Goal: Information Seeking & Learning: Learn about a topic

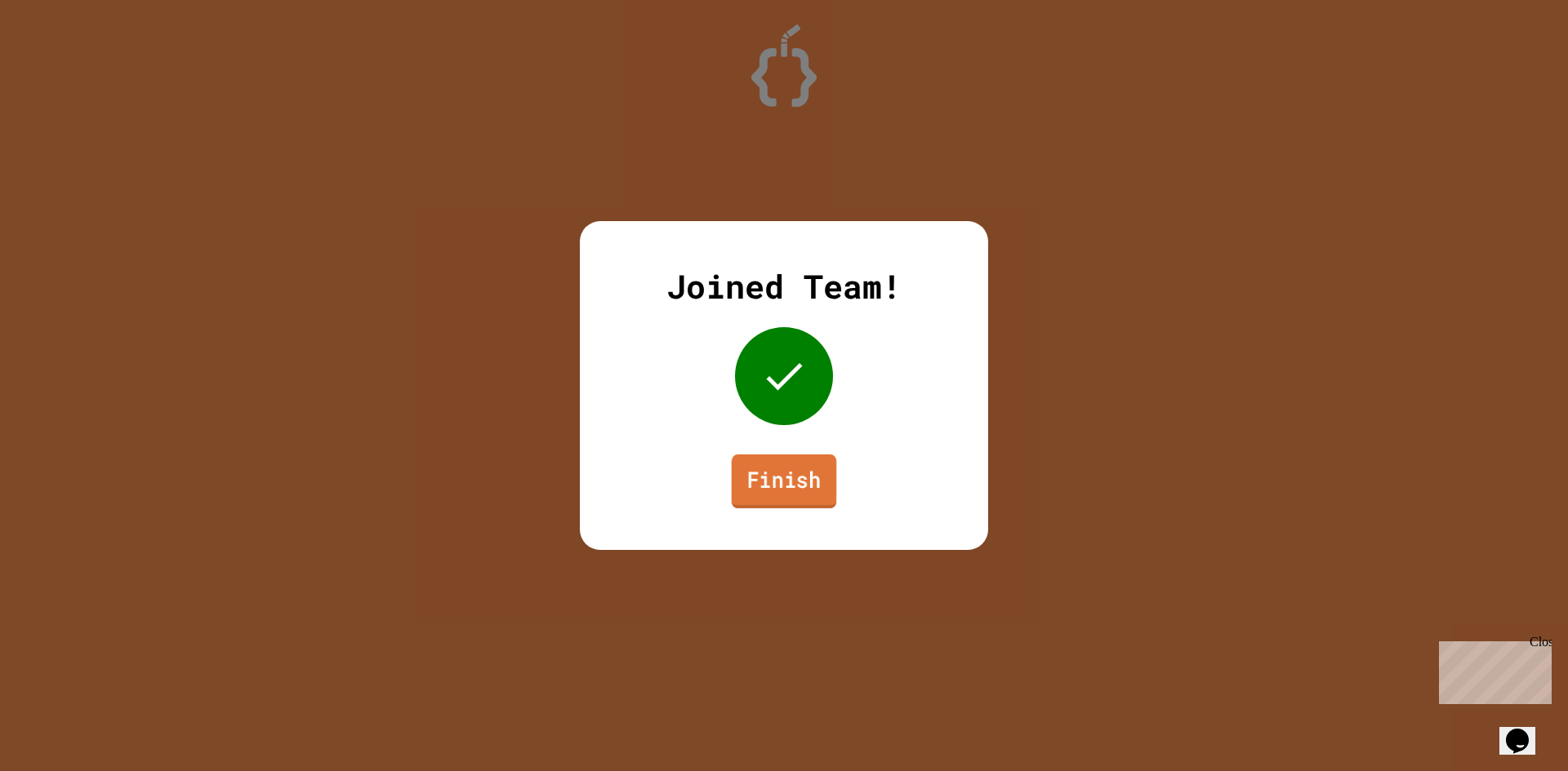
click at [787, 489] on link "Finish" at bounding box center [784, 482] width 105 height 54
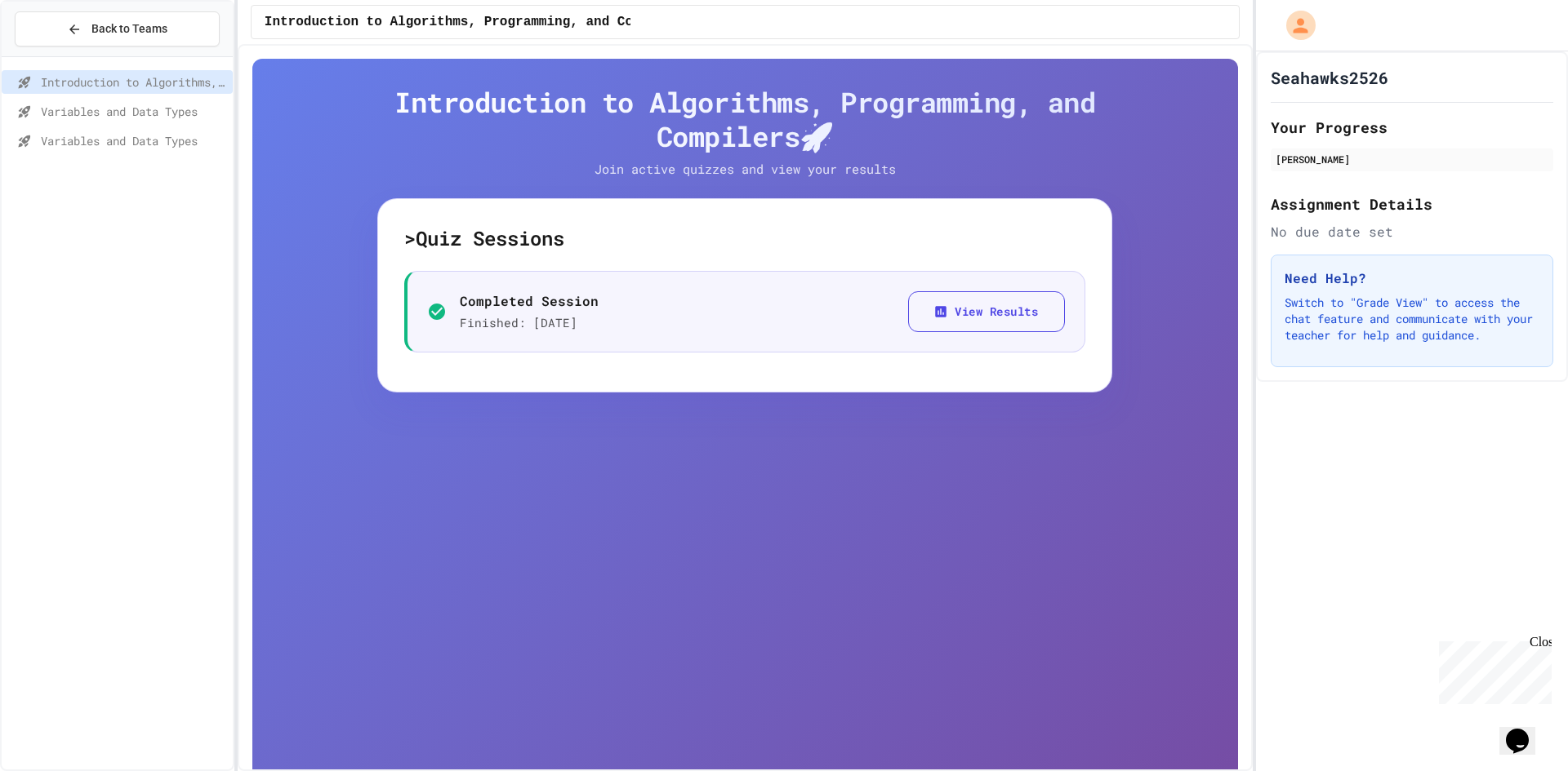
click at [1354, 207] on h2 "Assignment Details" at bounding box center [1412, 204] width 283 height 23
click at [124, 113] on span "Variables and Data Types" at bounding box center [133, 112] width 185 height 17
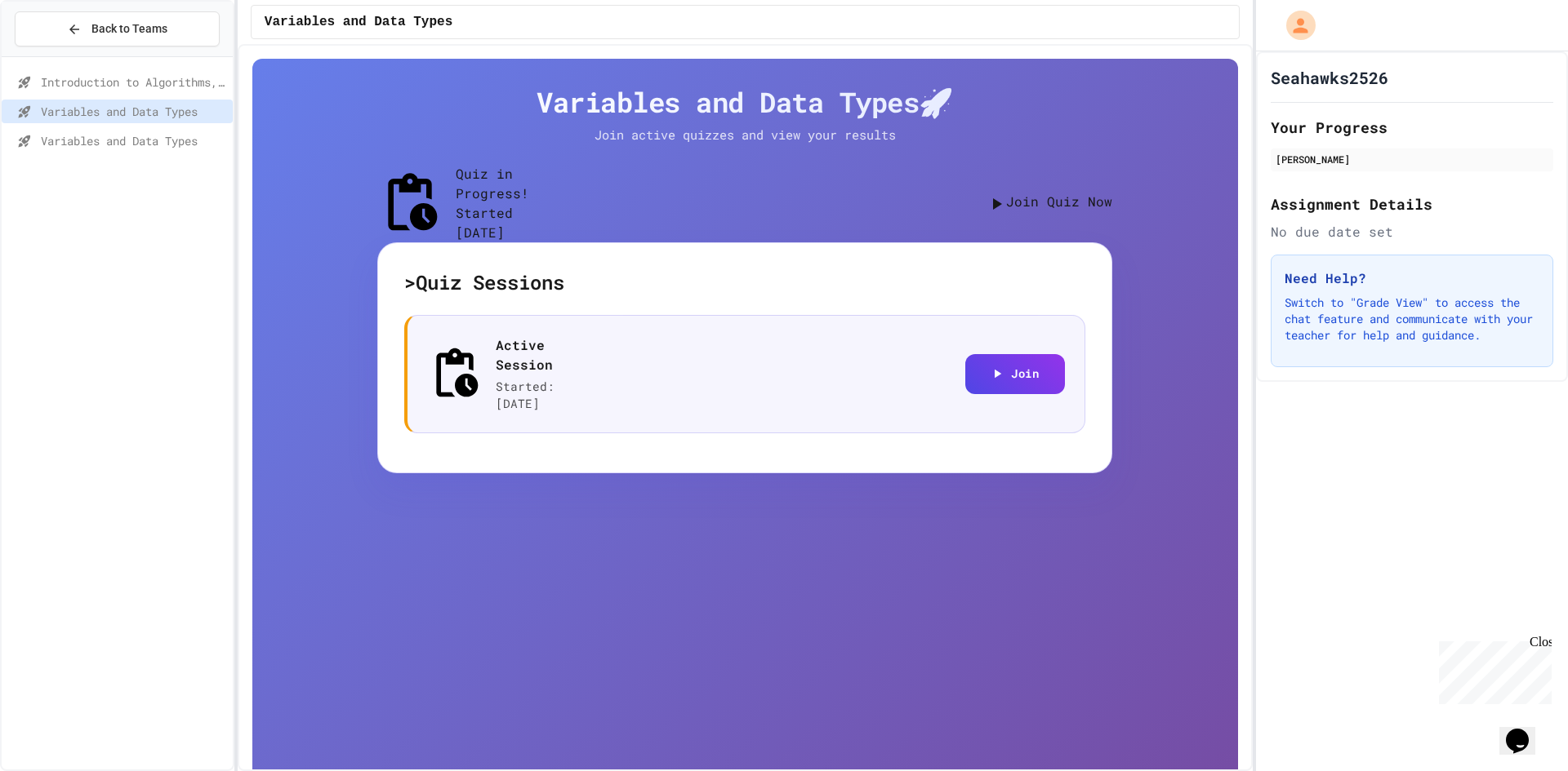
click at [184, 134] on span "Variables and Data Types" at bounding box center [133, 140] width 185 height 17
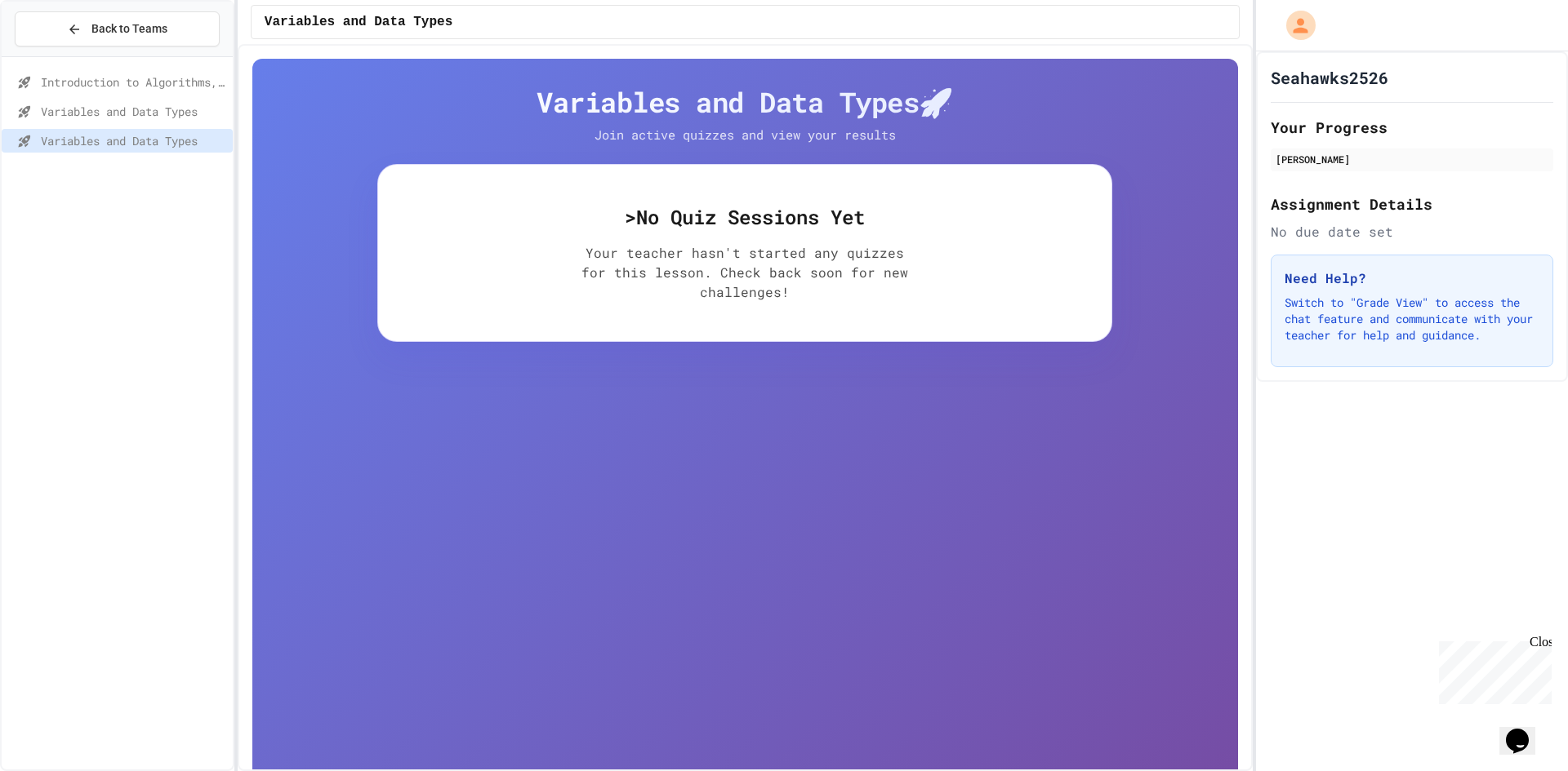
click at [184, 119] on span "Variables and Data Types" at bounding box center [133, 112] width 185 height 17
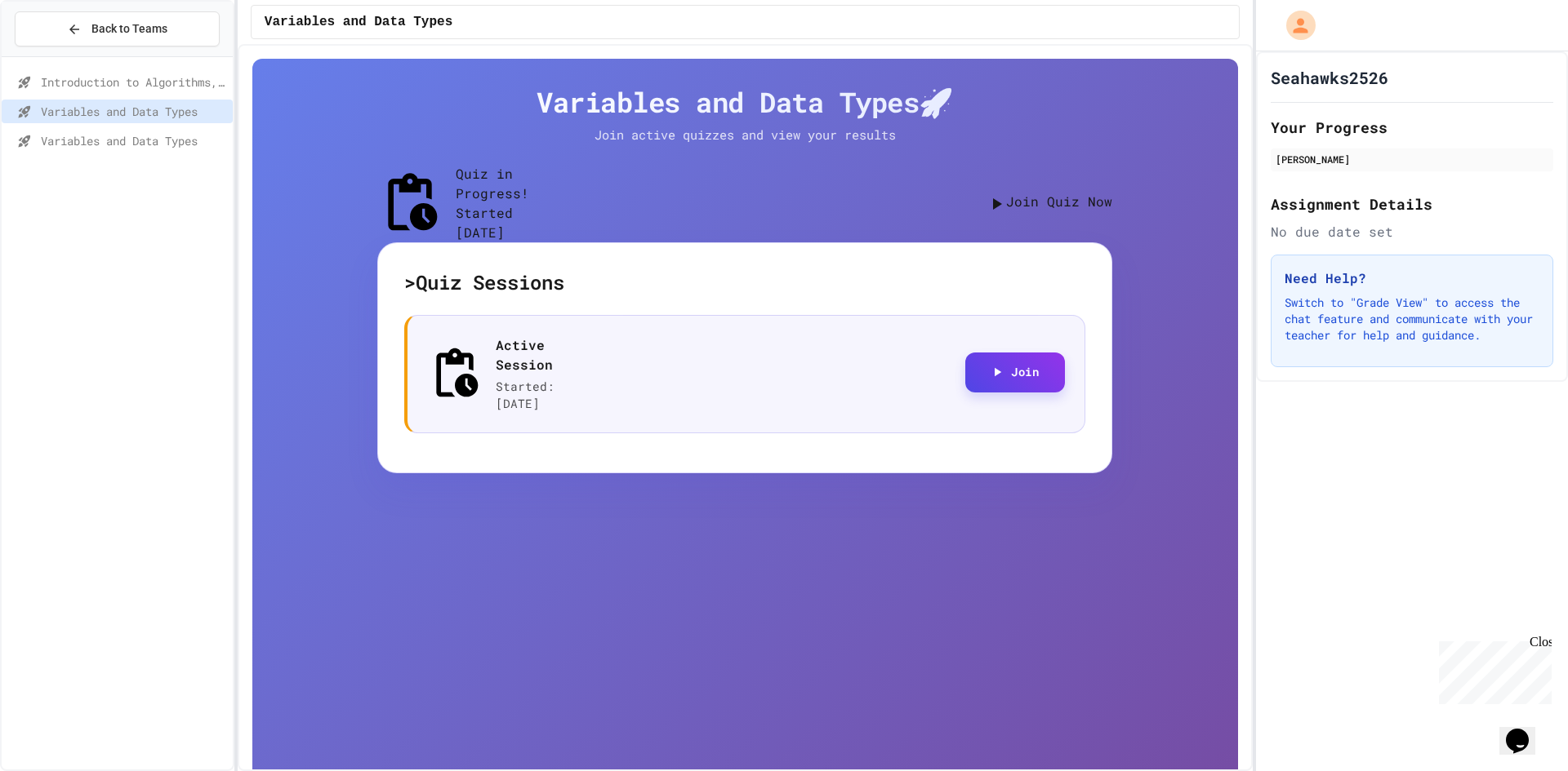
click at [1023, 389] on button "Join" at bounding box center [1015, 372] width 100 height 40
click at [1031, 201] on button "Join Quiz Now" at bounding box center [1049, 203] width 126 height 22
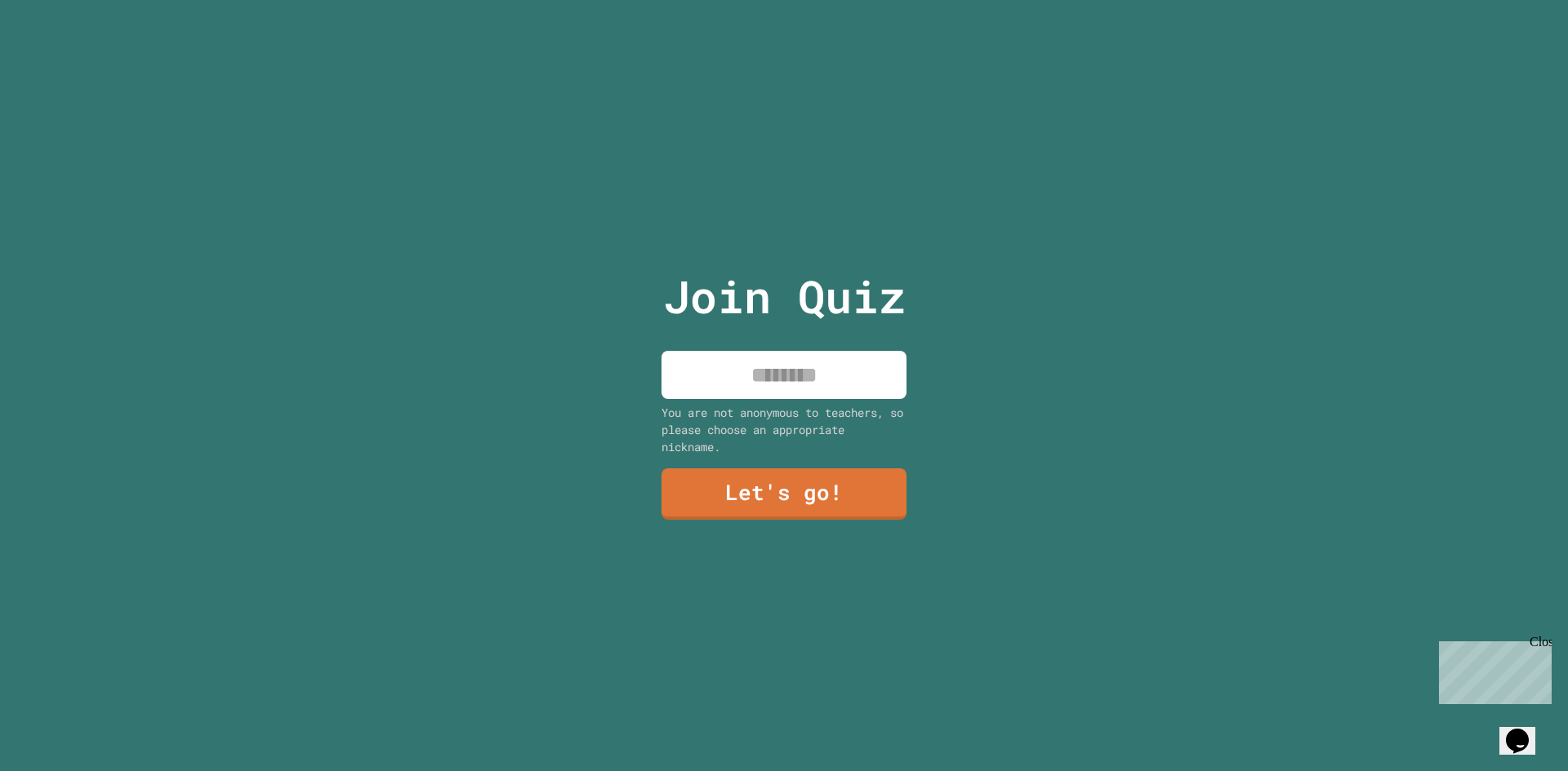
drag, startPoint x: 0, startPoint y: 0, endPoint x: 785, endPoint y: 344, distance: 857.1
click at [785, 344] on div "Join Quiz You are not anonymous to teachers, so please choose an appropriate ni…" at bounding box center [784, 385] width 275 height 771
click at [777, 354] on input at bounding box center [783, 375] width 245 height 48
type input "********"
click at [808, 505] on link "Let's go!" at bounding box center [783, 493] width 249 height 54
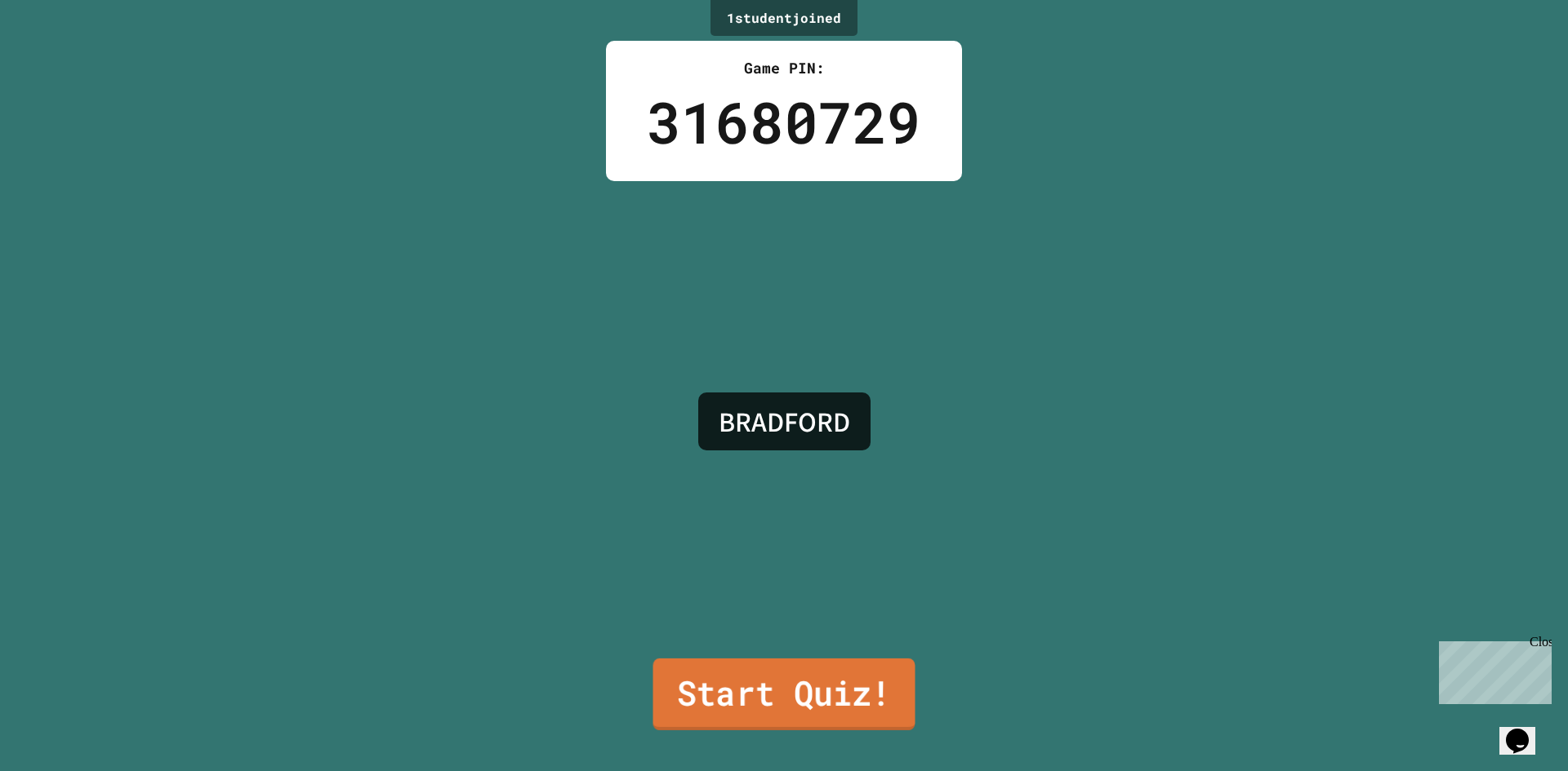
click at [806, 675] on link "Start Quiz!" at bounding box center [785, 694] width 262 height 72
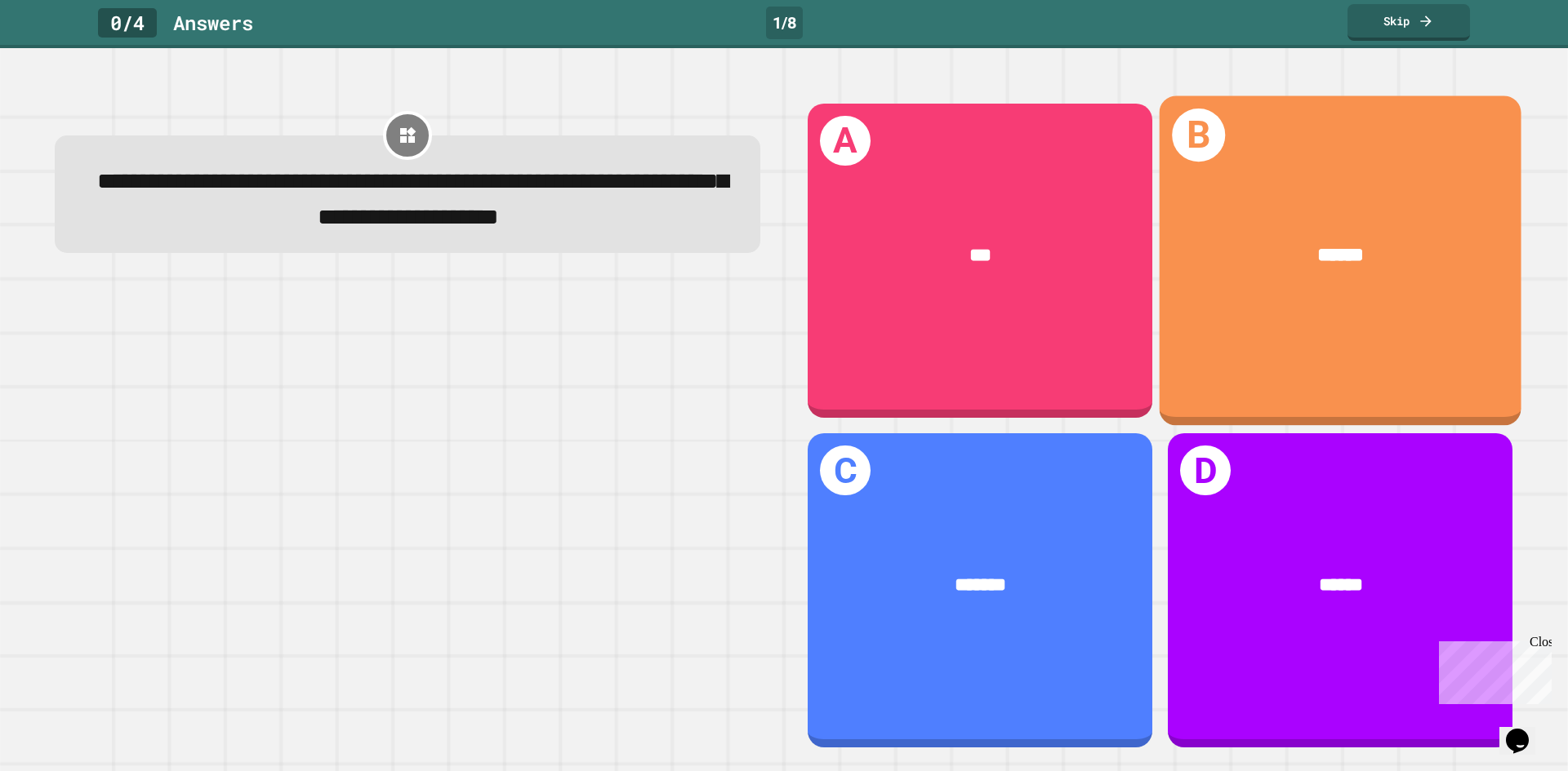
click at [1321, 287] on div "******" at bounding box center [1340, 256] width 362 height 109
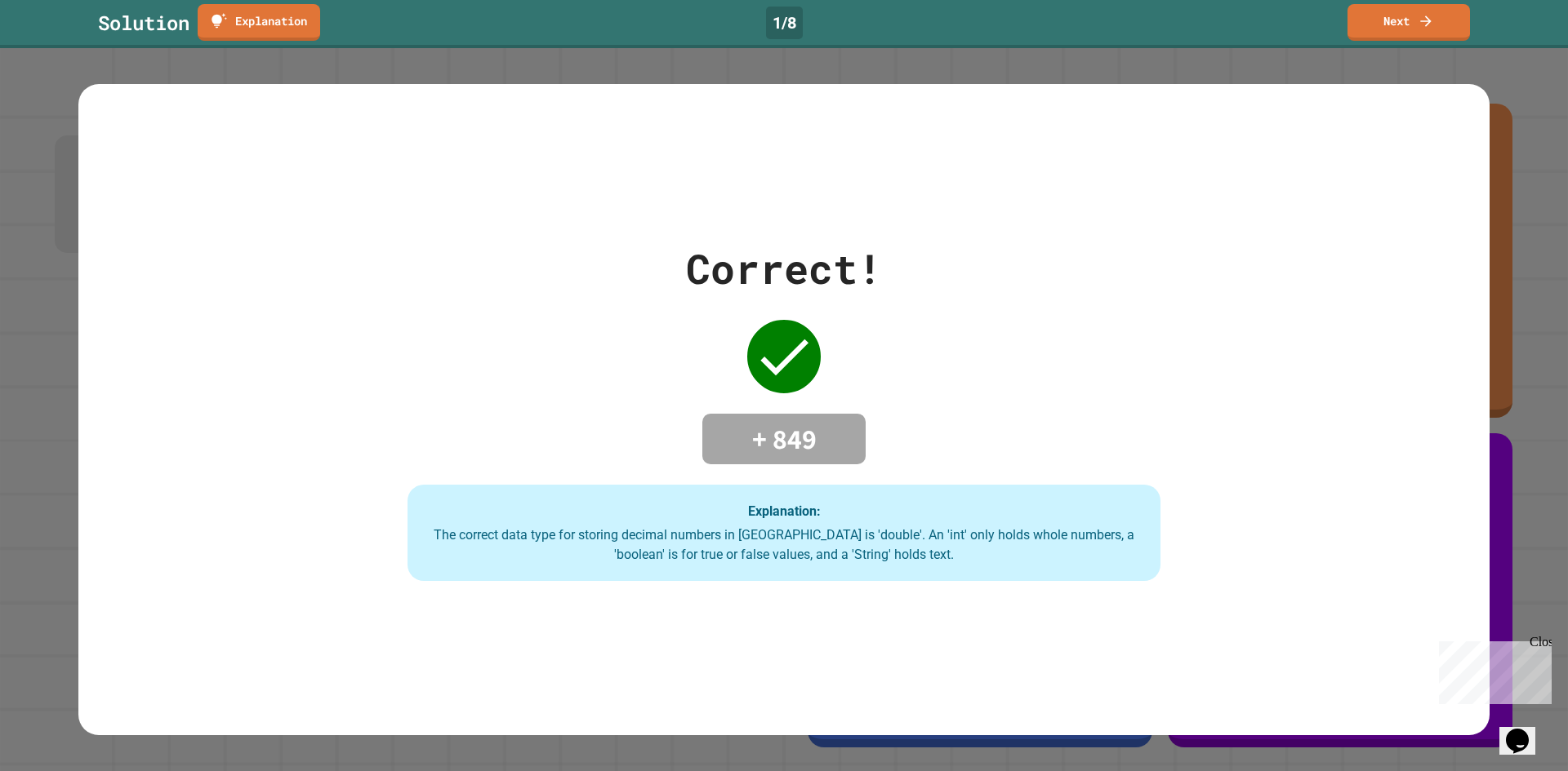
click at [920, 485] on div "Explanation: The correct data type for storing decimal numbers in Java is 'doub…" at bounding box center [784, 533] width 754 height 96
click at [1388, 17] on link "Next" at bounding box center [1408, 20] width 119 height 38
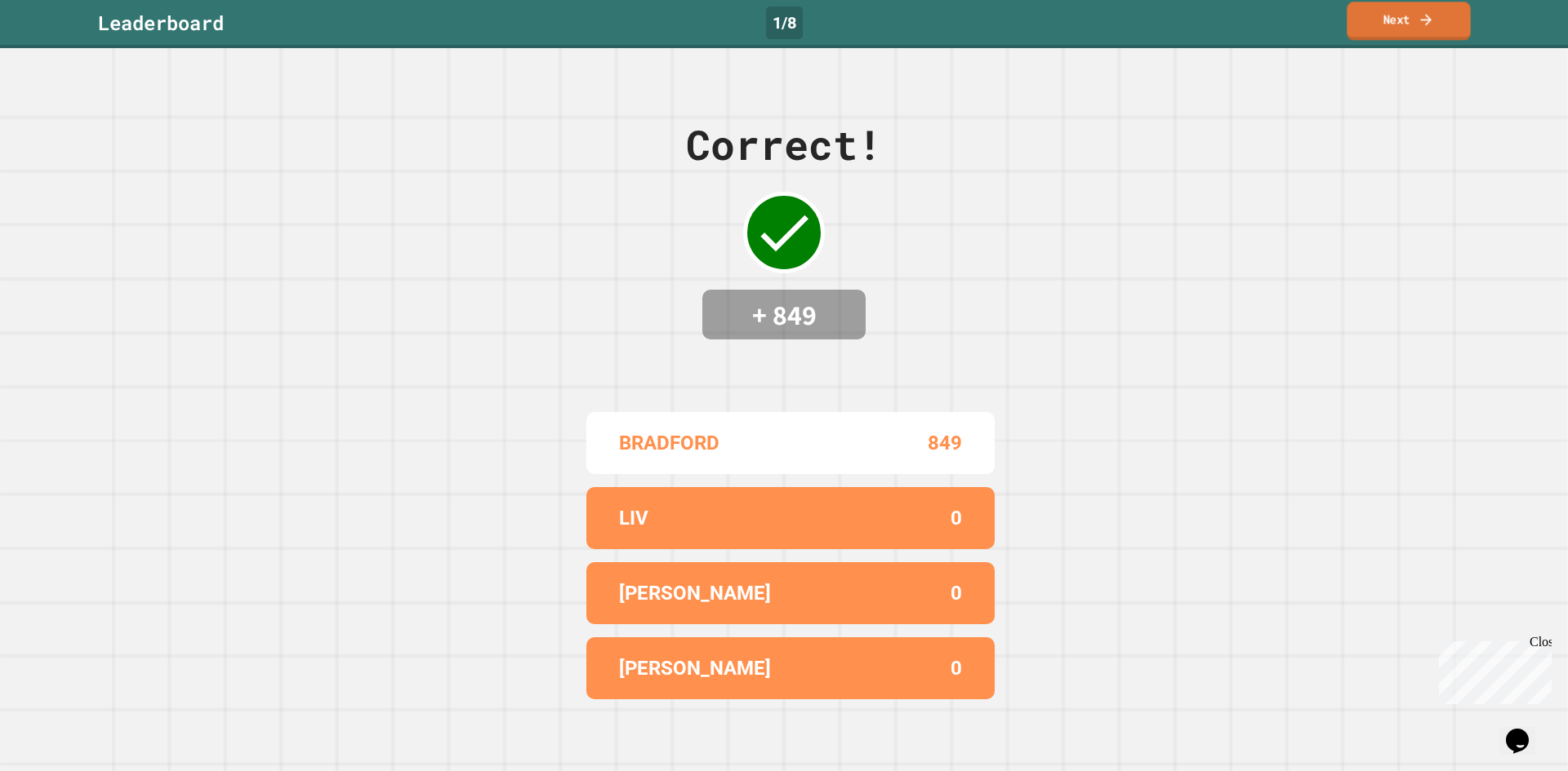
click at [1398, 15] on link "Next" at bounding box center [1408, 20] width 124 height 38
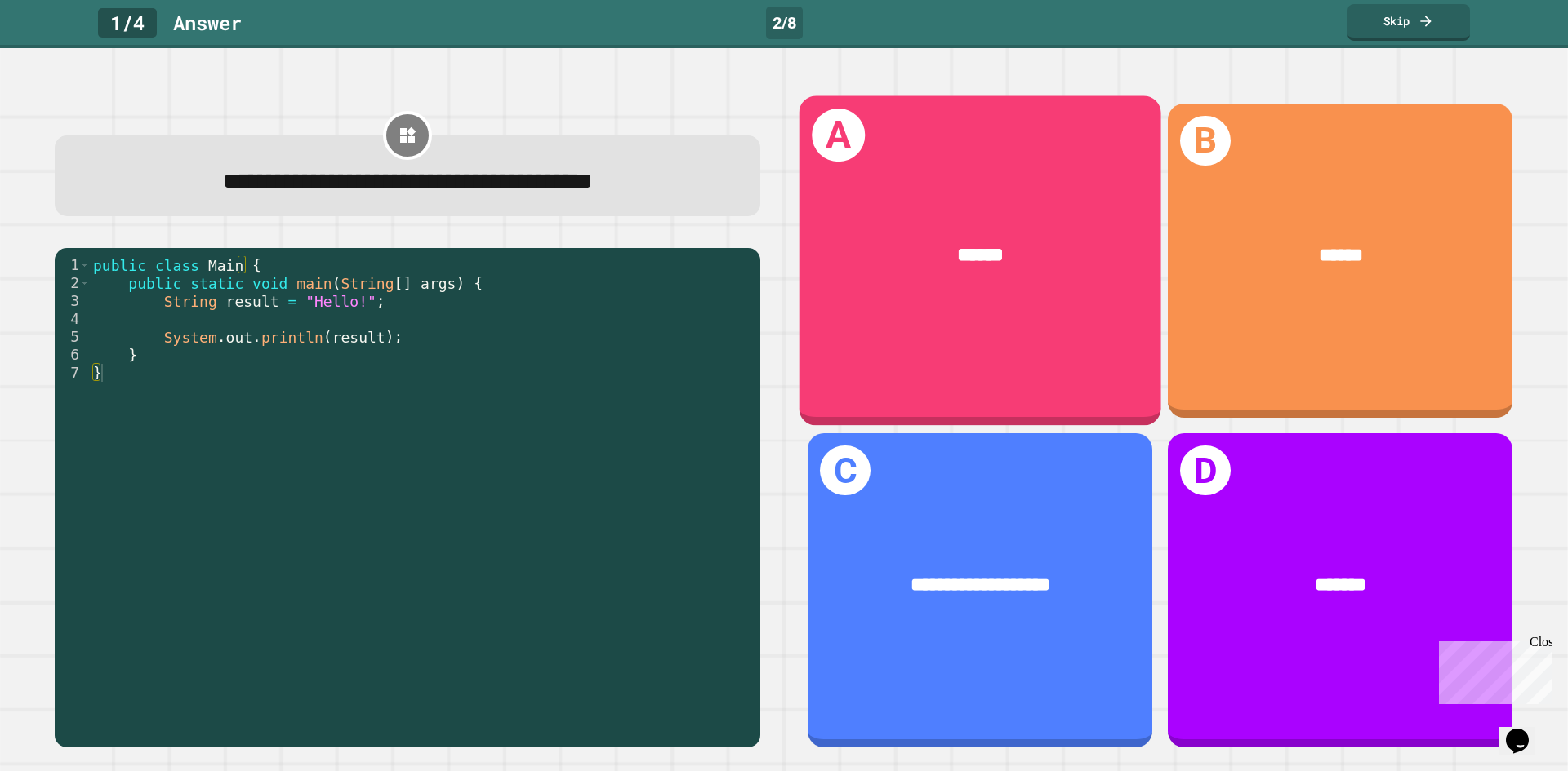
click at [939, 269] on div "******" at bounding box center [980, 256] width 362 height 109
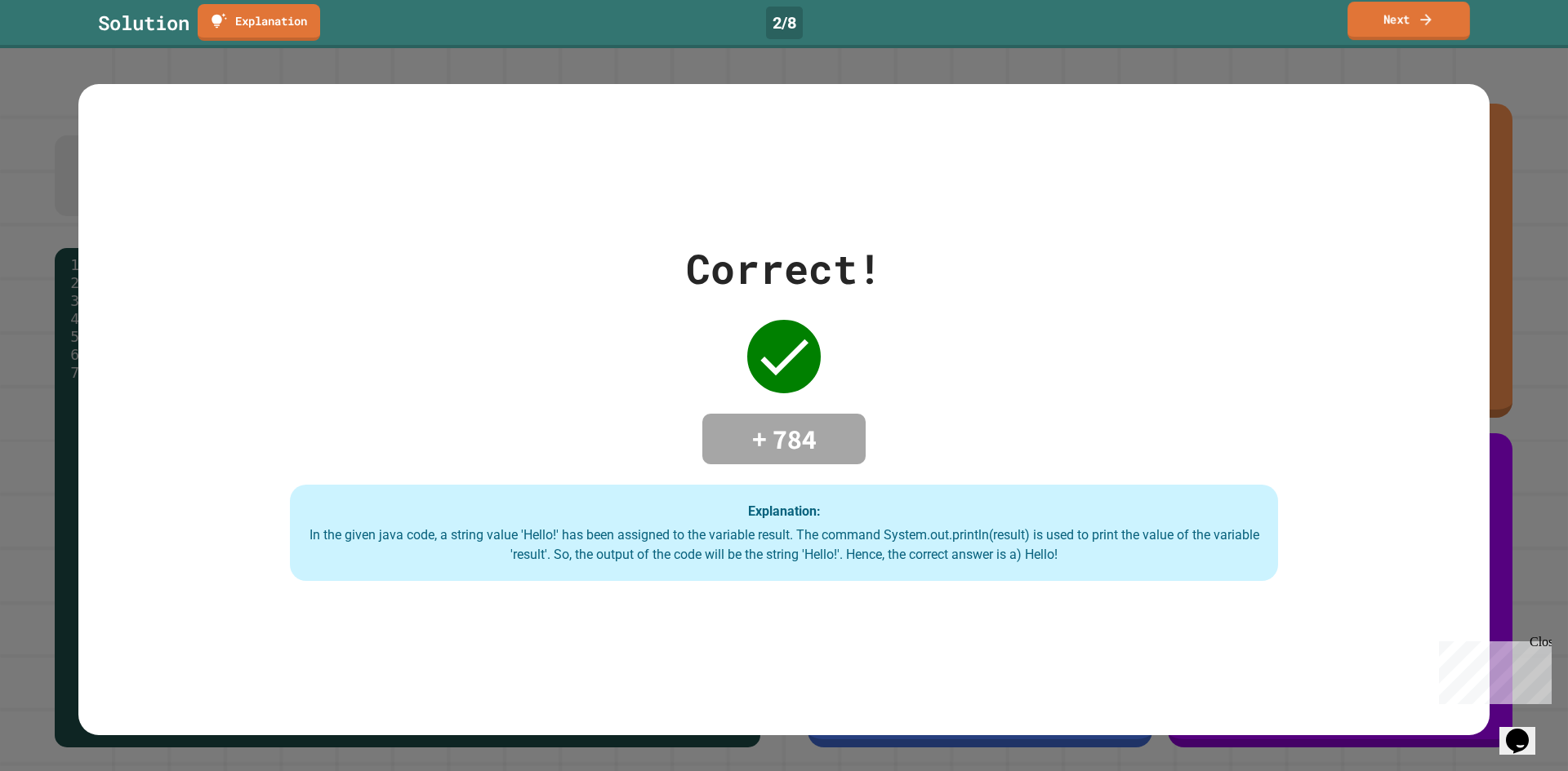
click at [1422, 21] on icon at bounding box center [1425, 19] width 16 height 17
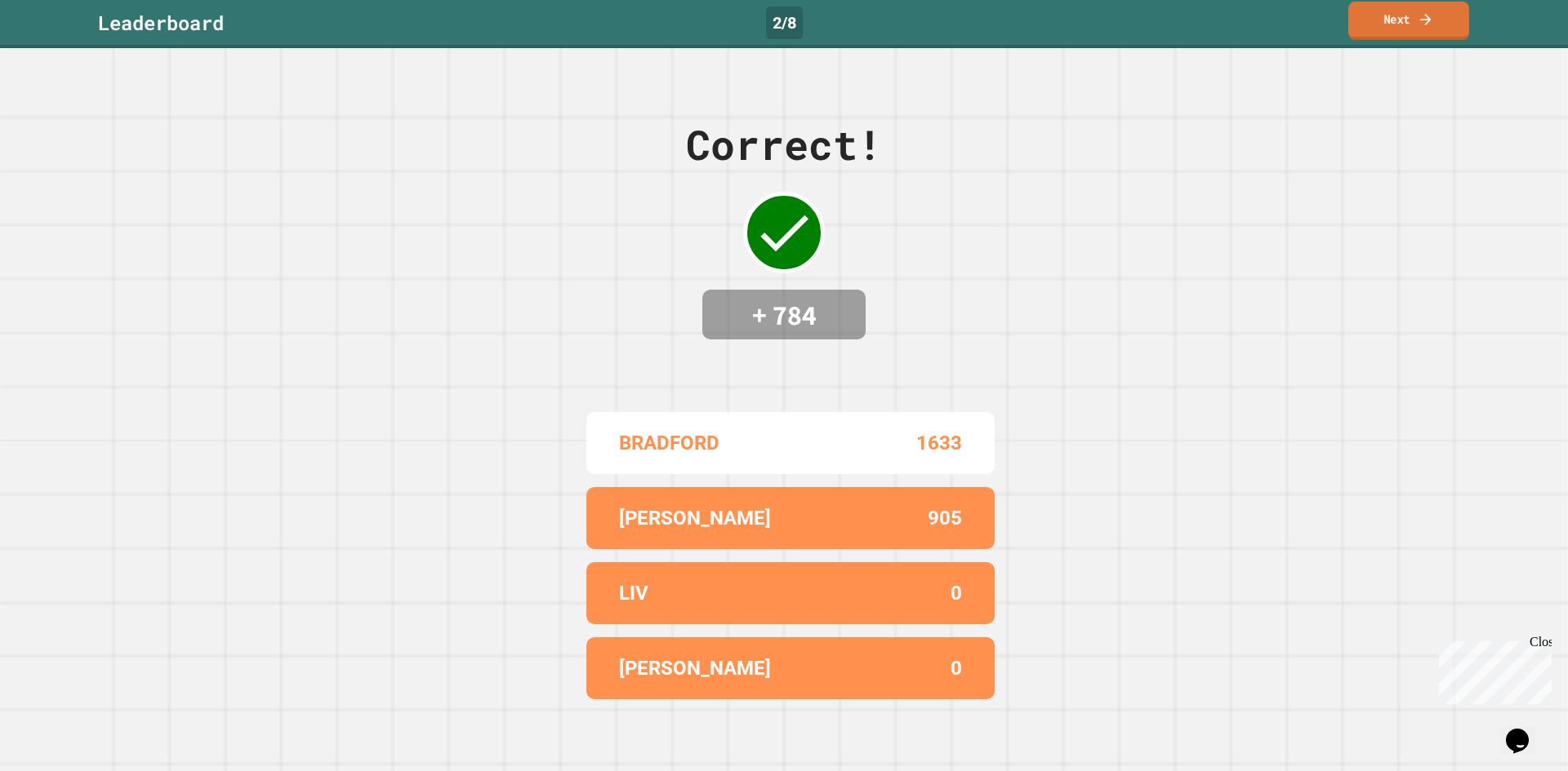
click at [1395, 17] on link "Next" at bounding box center [1408, 20] width 121 height 38
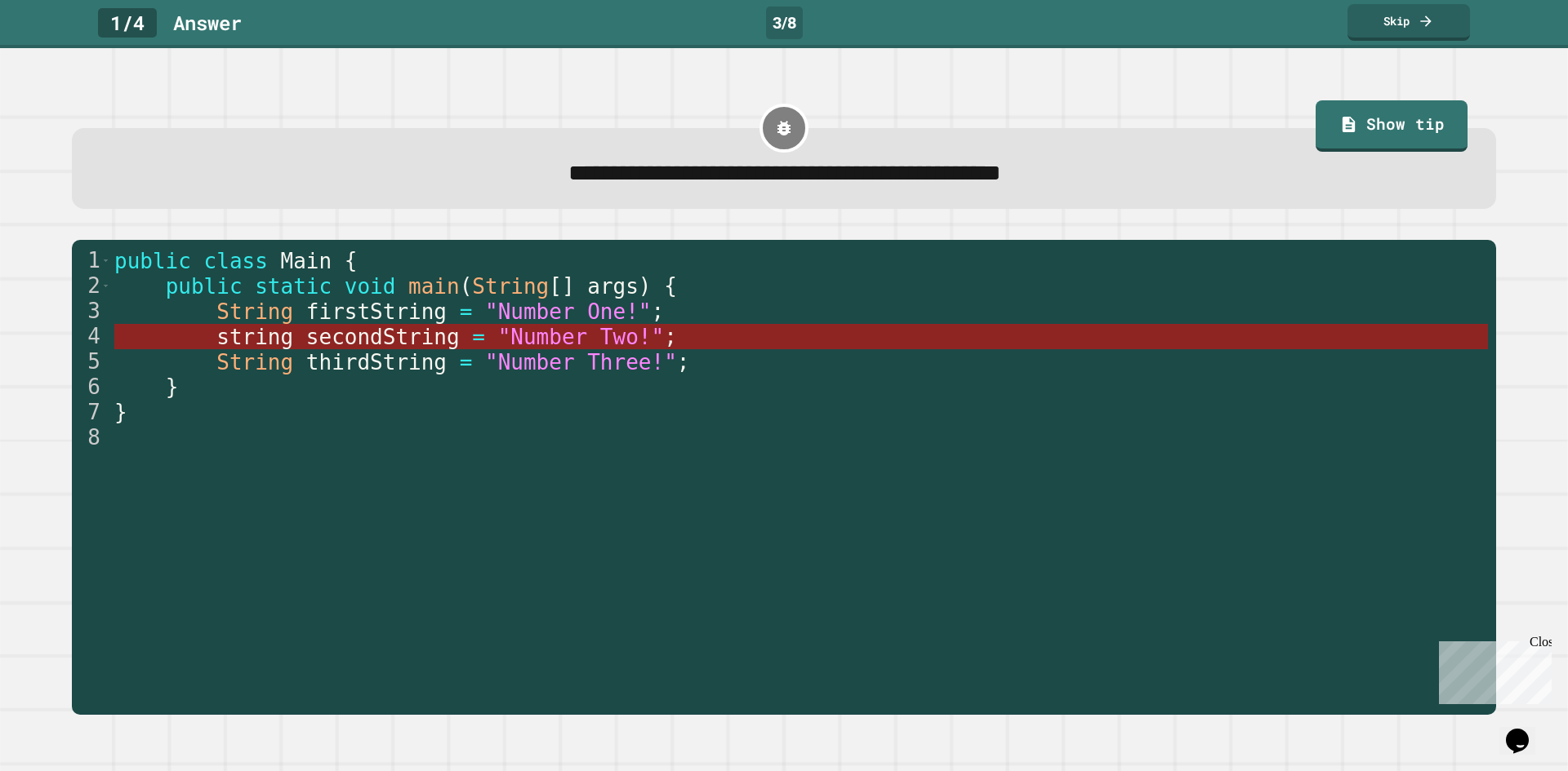
click at [497, 335] on span ""Number Two!"" at bounding box center [580, 337] width 167 height 25
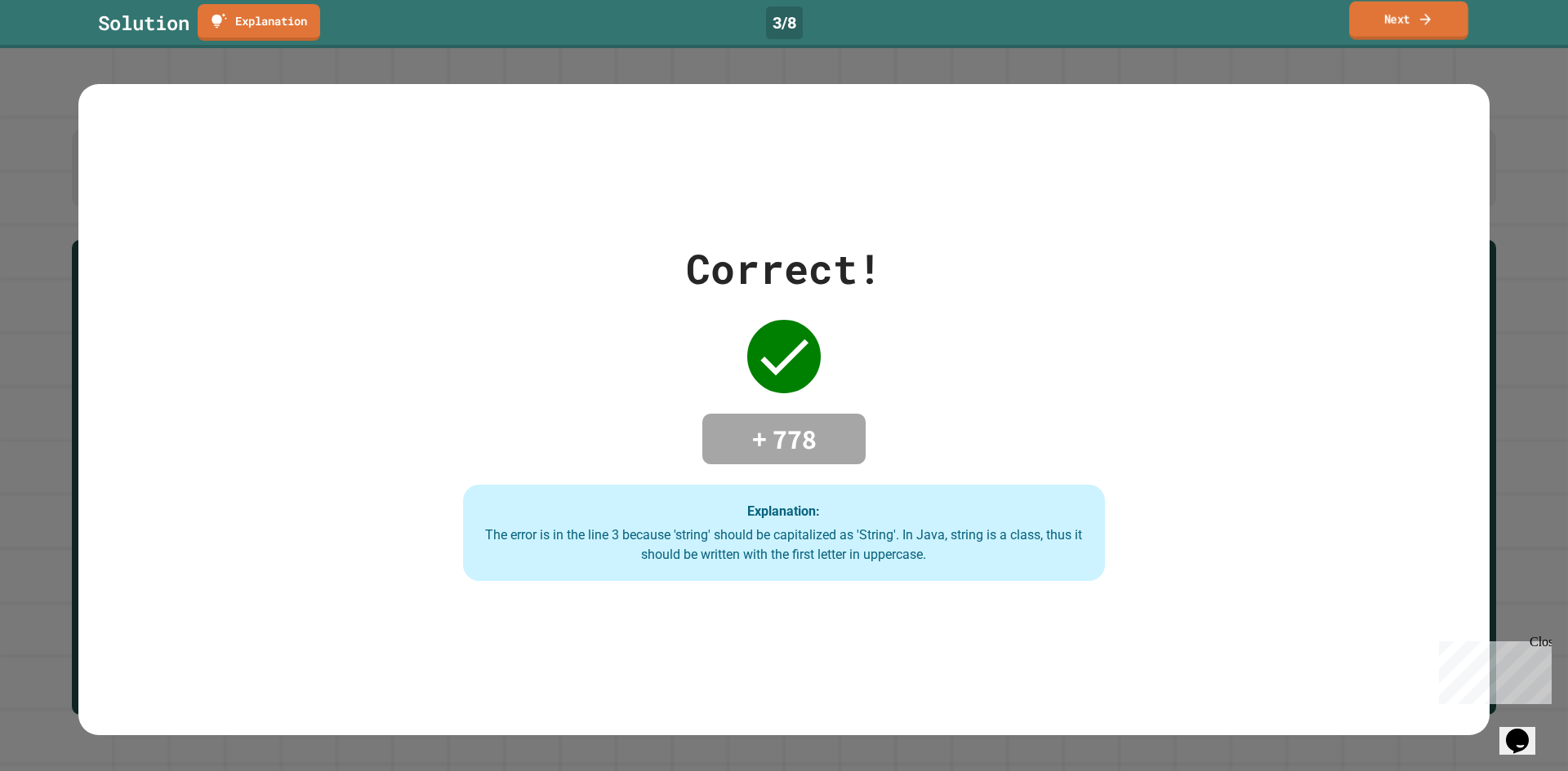
click at [1434, 30] on link "Next" at bounding box center [1408, 20] width 119 height 38
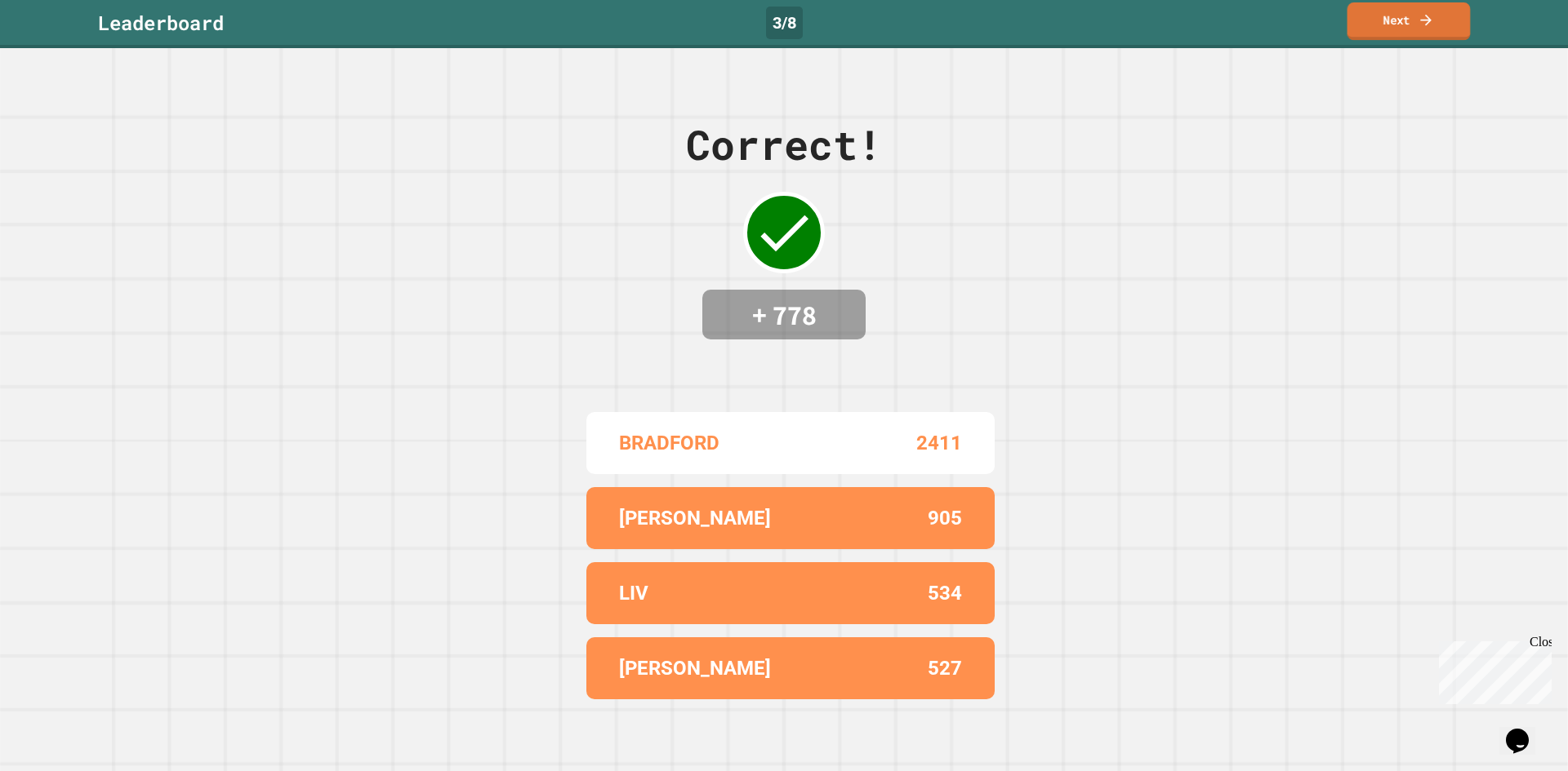
click at [1359, 32] on link "Next" at bounding box center [1409, 21] width 124 height 37
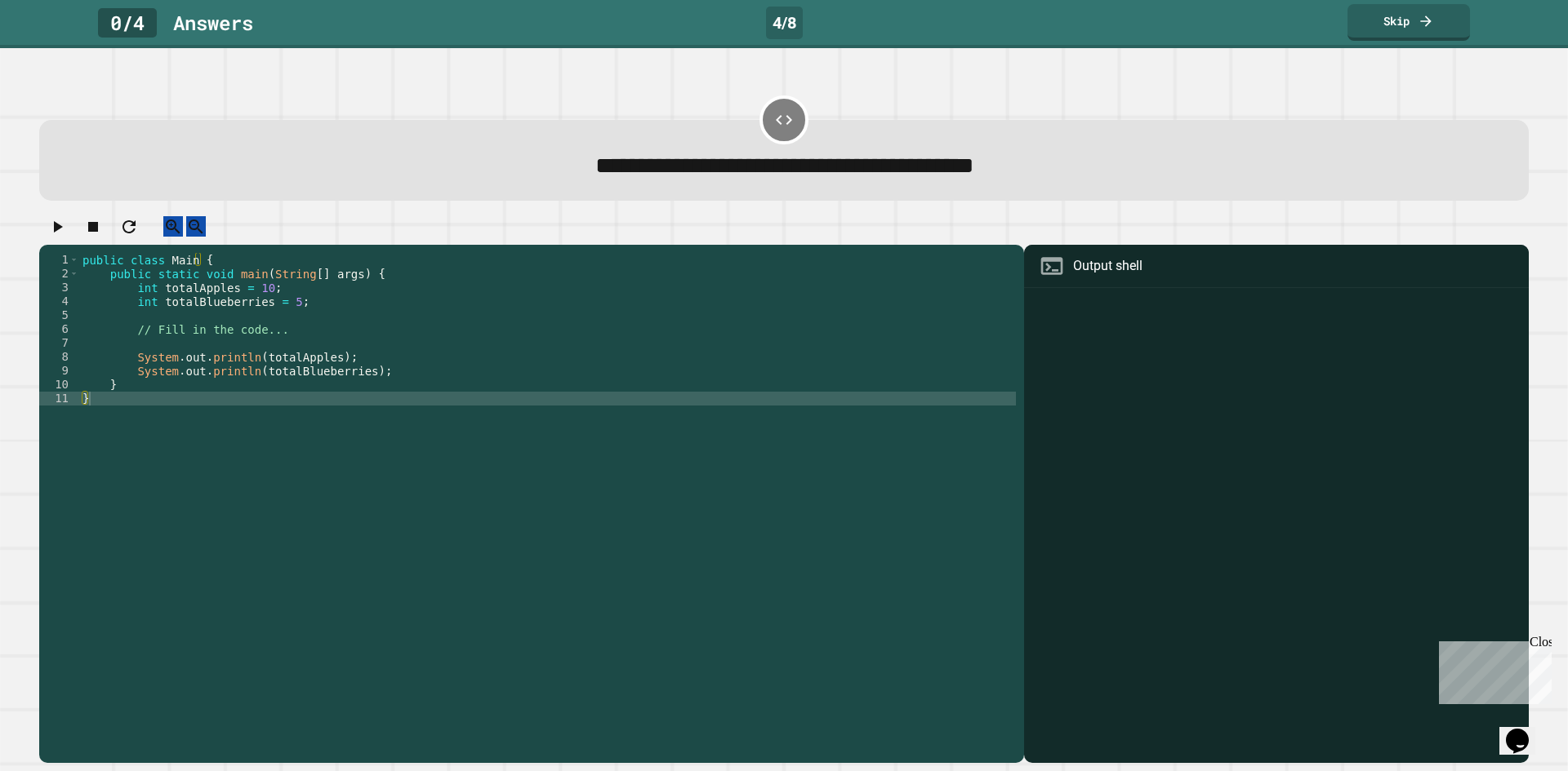
drag, startPoint x: 1155, startPoint y: 378, endPoint x: 1143, endPoint y: 383, distance: 13.0
click at [1152, 379] on div at bounding box center [1276, 527] width 489 height 471
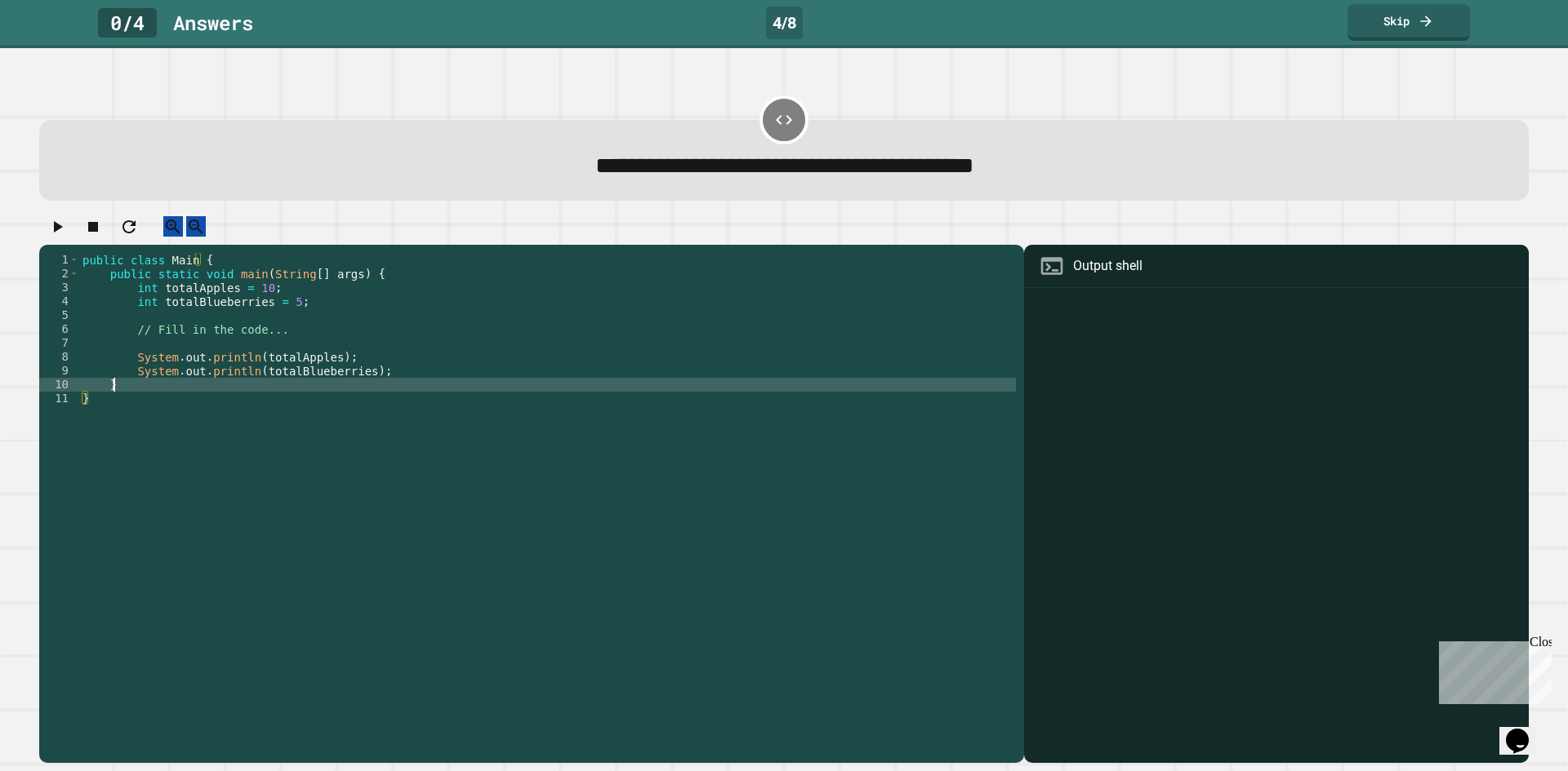
click at [348, 399] on div "public class Main { public static void main ( String [ ] args ) { int totalAppl…" at bounding box center [548, 488] width 936 height 471
drag, startPoint x: 1449, startPoint y: 329, endPoint x: 1348, endPoint y: 338, distance: 101.4
click at [1394, 332] on div at bounding box center [1276, 527] width 489 height 471
click at [1154, 286] on div "Output shell" at bounding box center [1276, 266] width 505 height 43
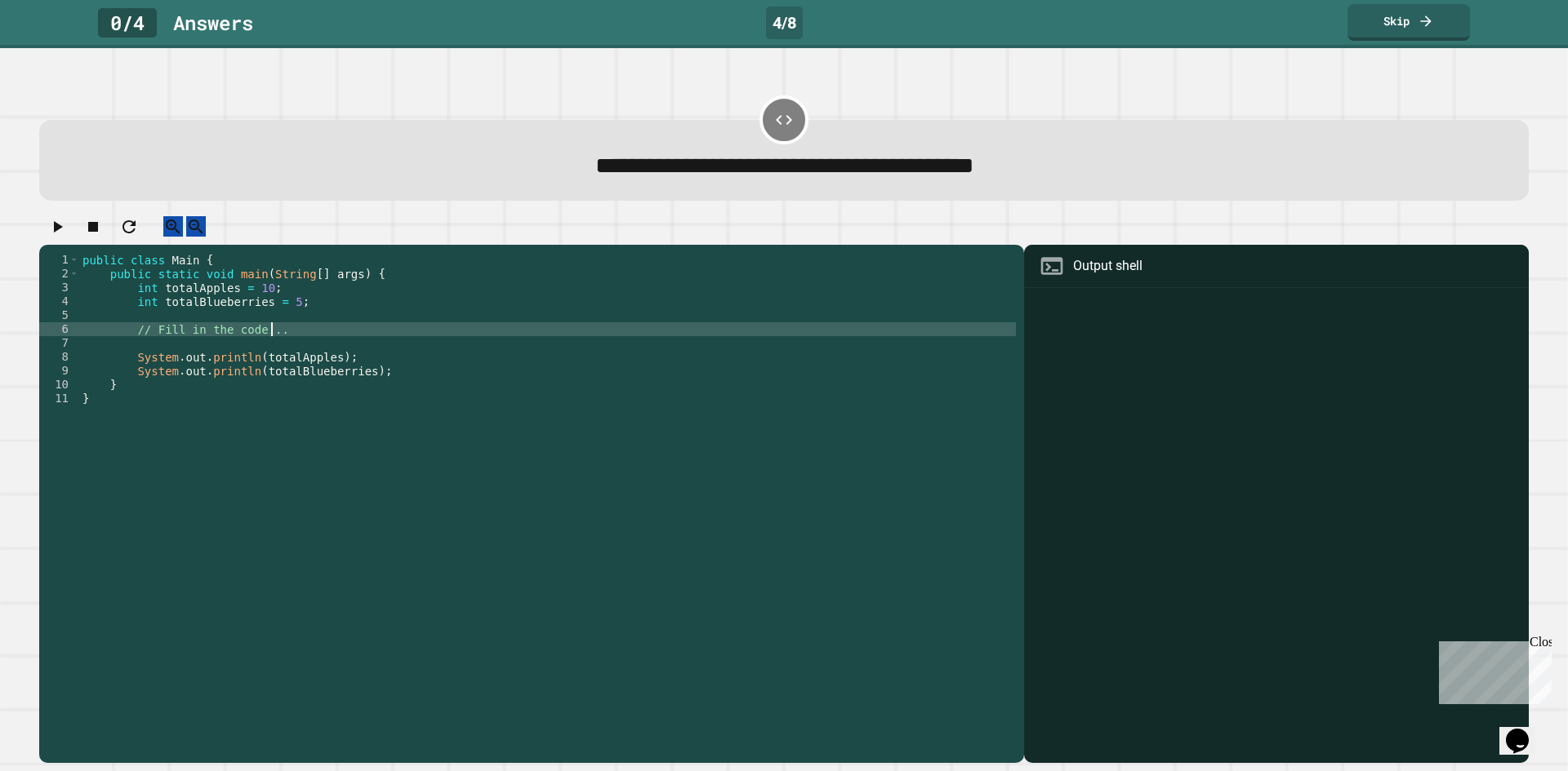
click at [274, 344] on div "public class Main { public static void main ( String [ ] args ) { int totalAppl…" at bounding box center [548, 488] width 936 height 471
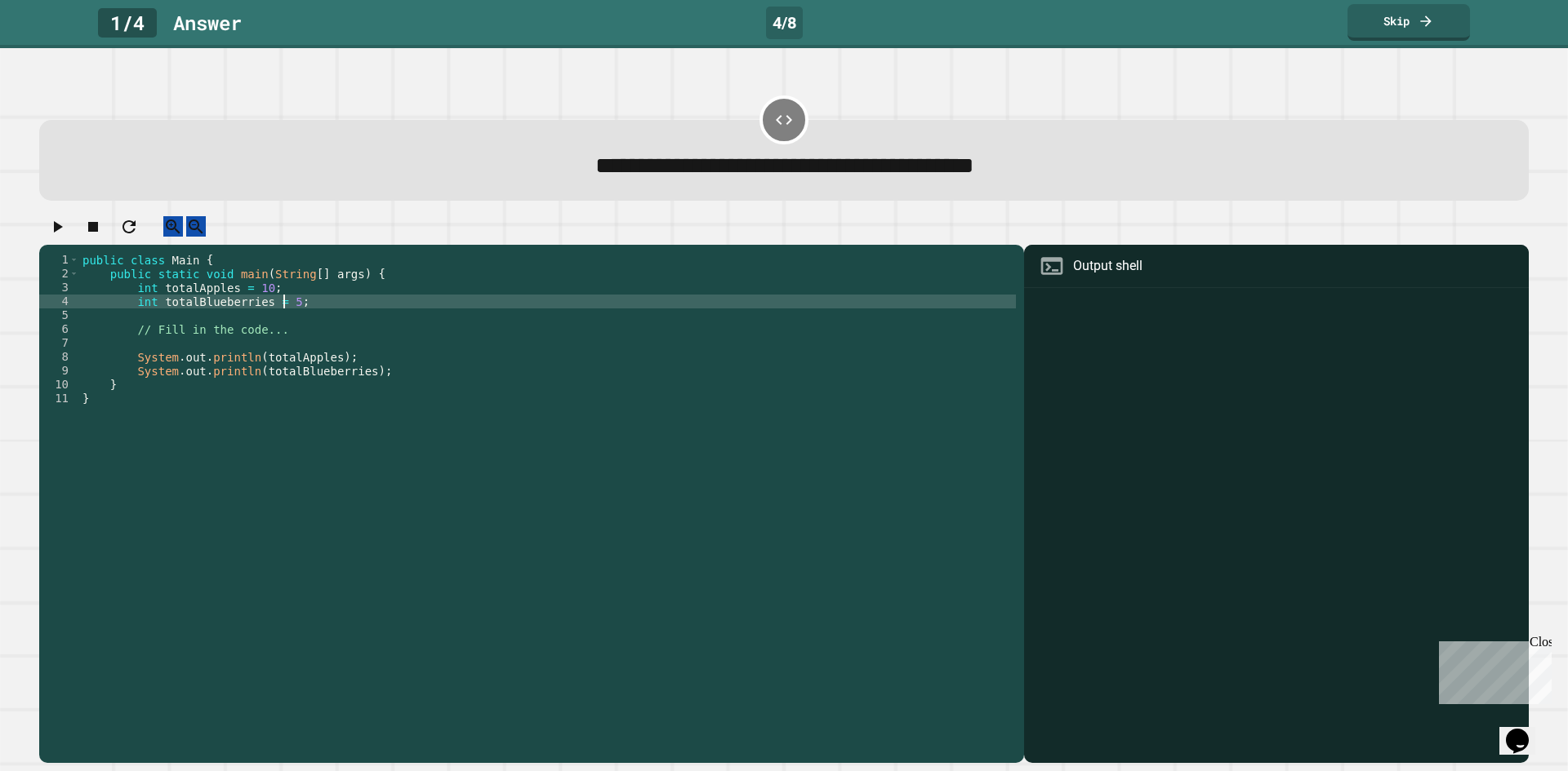
click at [283, 317] on div "public class Main { public static void main ( String [ ] args ) { int totalAppl…" at bounding box center [548, 488] width 936 height 471
click at [904, 207] on div "**********" at bounding box center [784, 144] width 1505 height 129
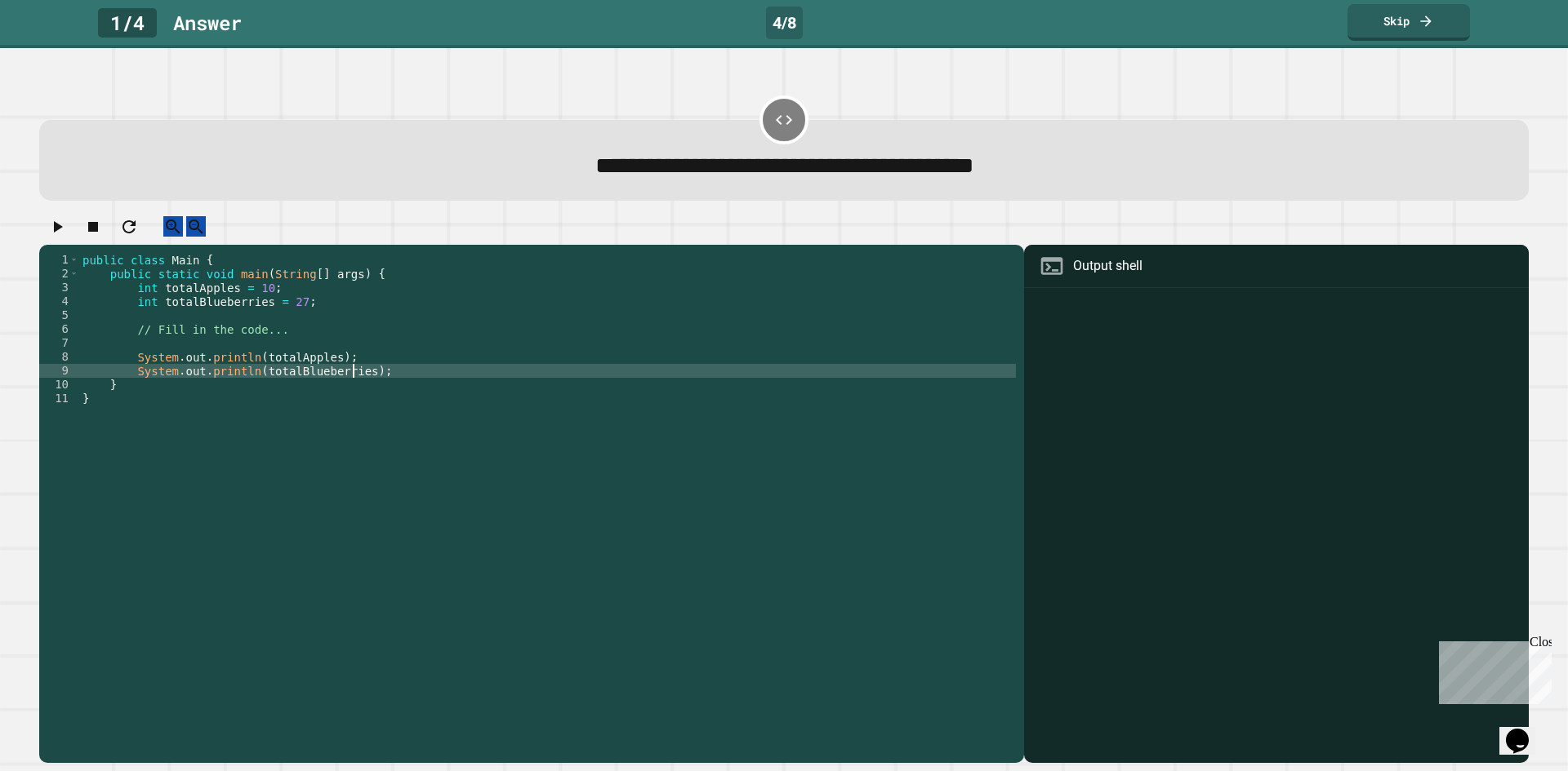
click at [352, 388] on div "public class Main { public static void main ( String [ ] args ) { int totalAppl…" at bounding box center [548, 488] width 936 height 471
type textarea "**********"
click at [1542, 642] on div "Close" at bounding box center [1539, 645] width 20 height 20
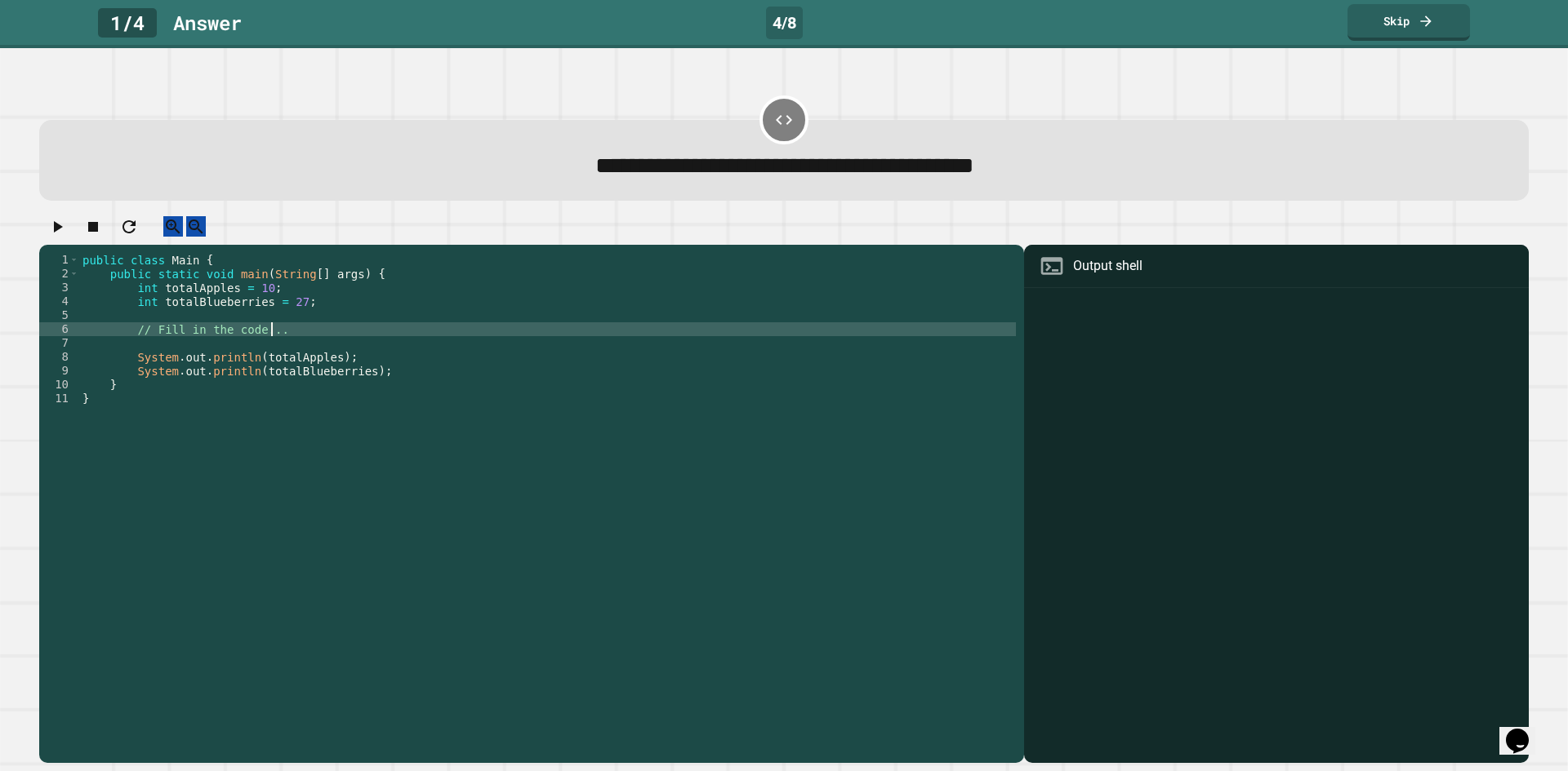
scroll to position [0, 13]
click at [284, 350] on div "public class Main { public static void main ( String [ ] args ) { int totalAppl…" at bounding box center [548, 488] width 936 height 471
click at [59, 237] on icon "button" at bounding box center [57, 227] width 19 height 19
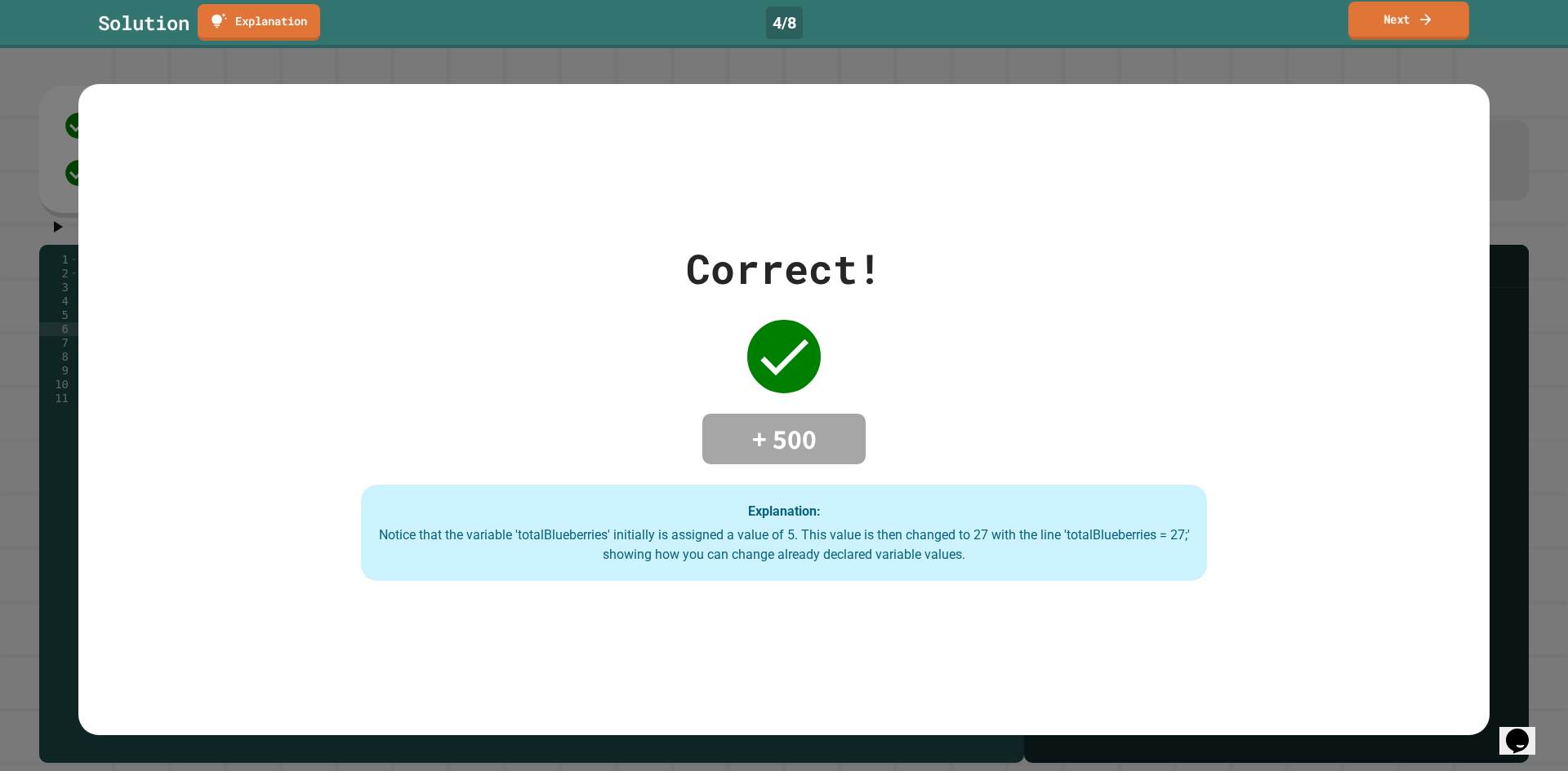
click at [1411, 14] on link "Next" at bounding box center [1408, 20] width 121 height 38
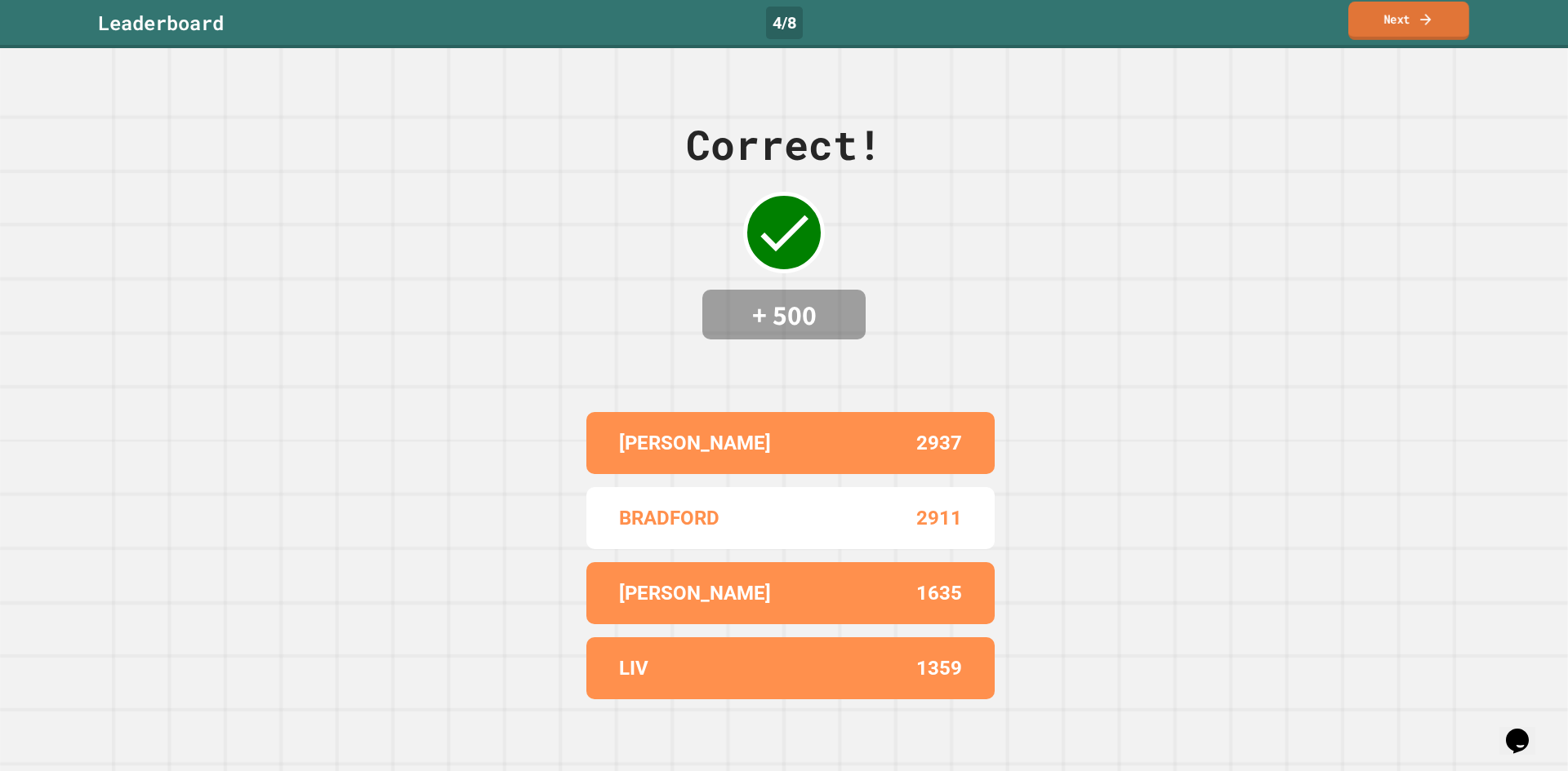
click at [1441, 25] on link "Next" at bounding box center [1408, 20] width 121 height 38
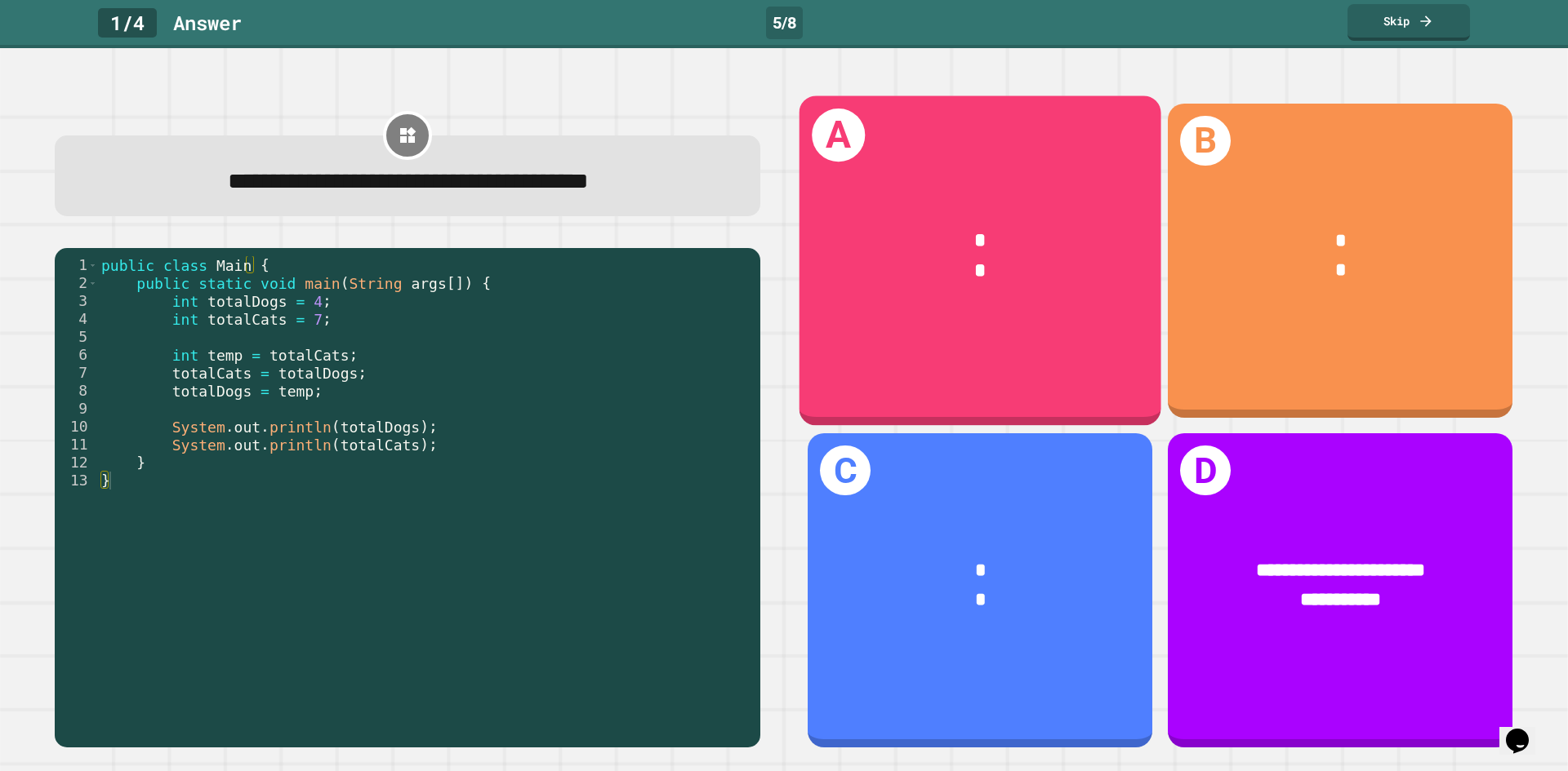
click at [931, 291] on div "* *" at bounding box center [980, 256] width 362 height 140
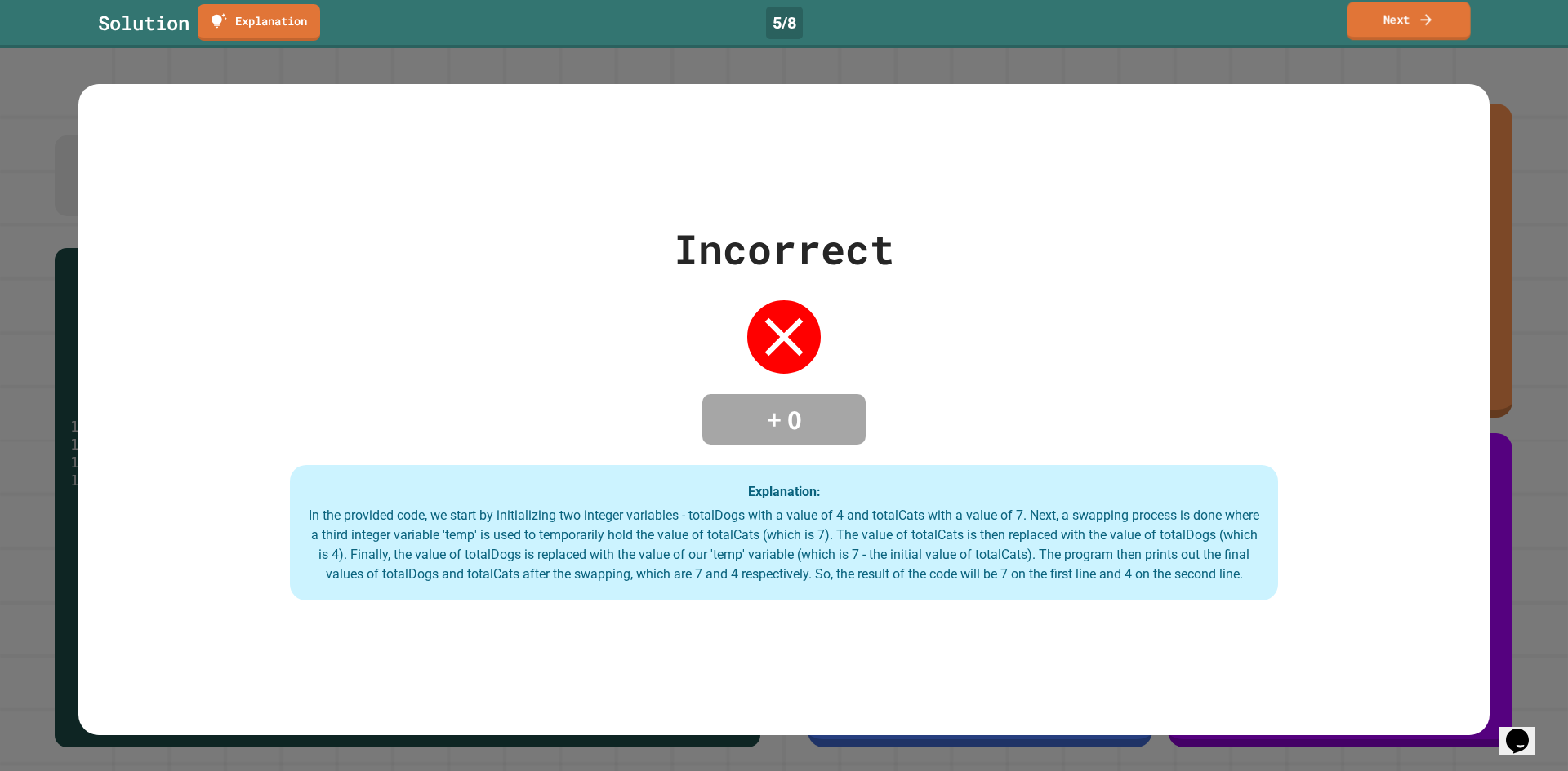
click at [1411, 33] on link "Next" at bounding box center [1408, 20] width 124 height 38
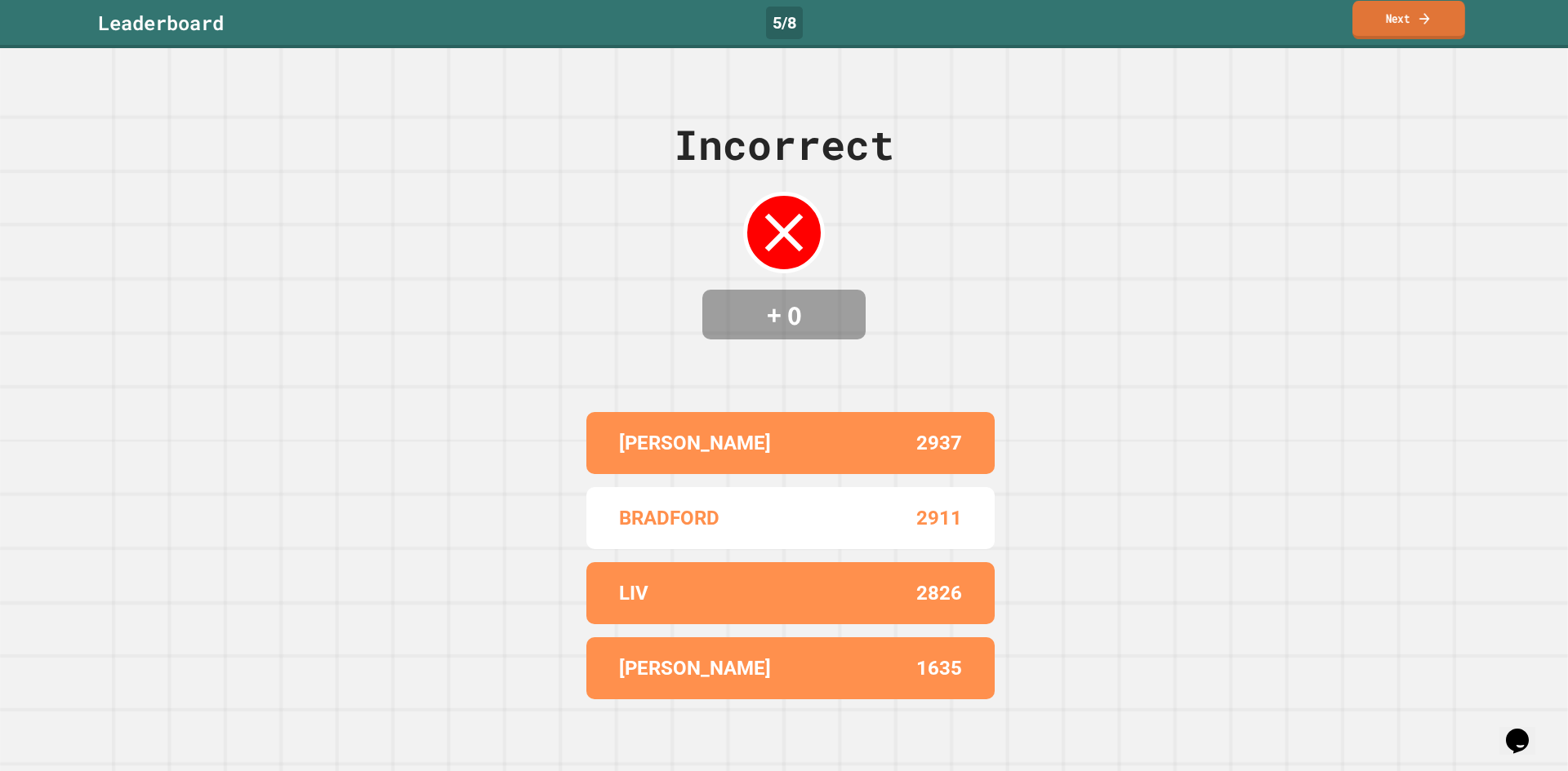
click at [1401, 18] on link "Next" at bounding box center [1408, 19] width 113 height 38
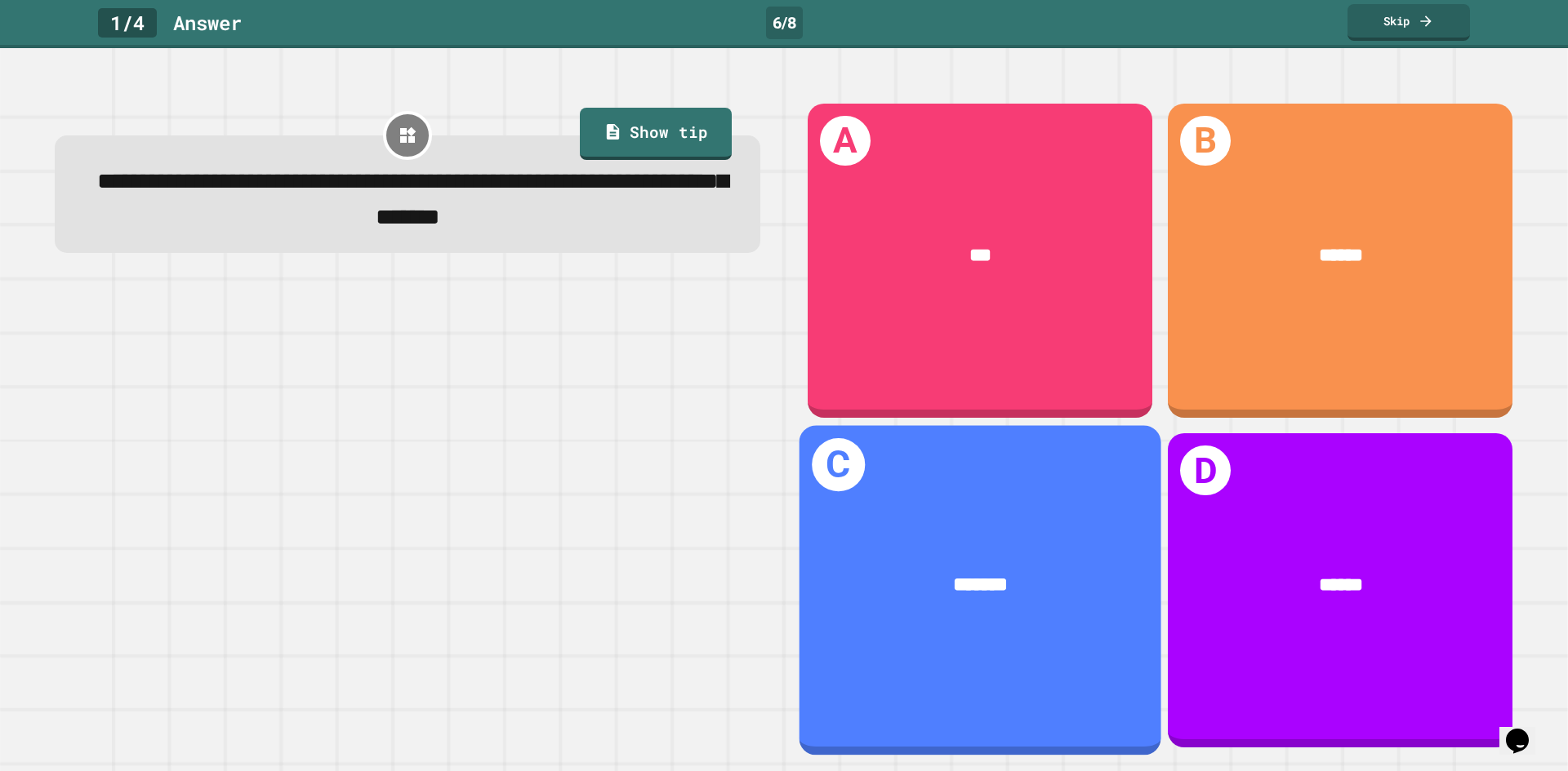
click at [863, 570] on div "*******" at bounding box center [980, 586] width 282 height 30
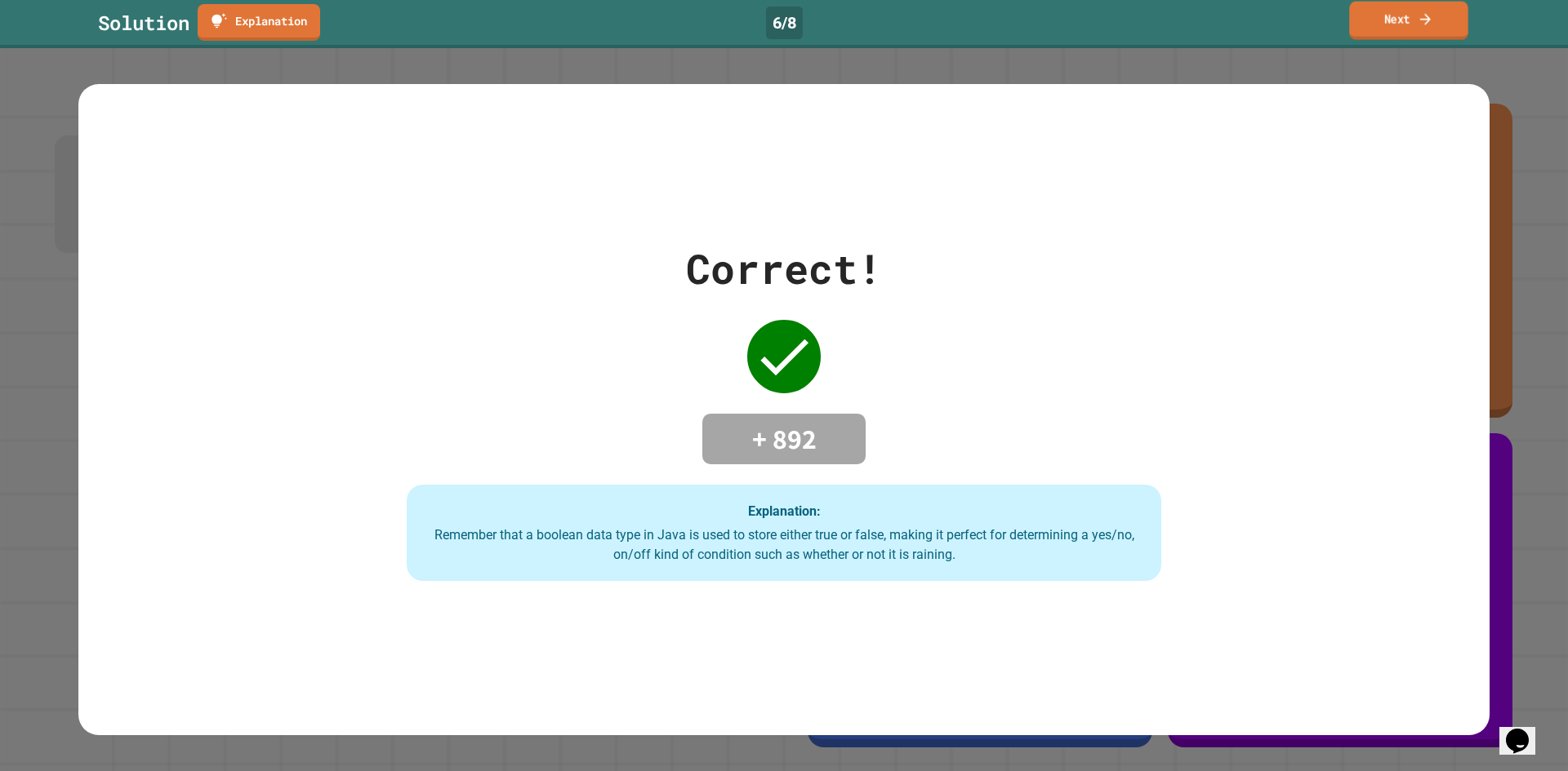
click at [1391, 19] on link "Next" at bounding box center [1408, 20] width 119 height 38
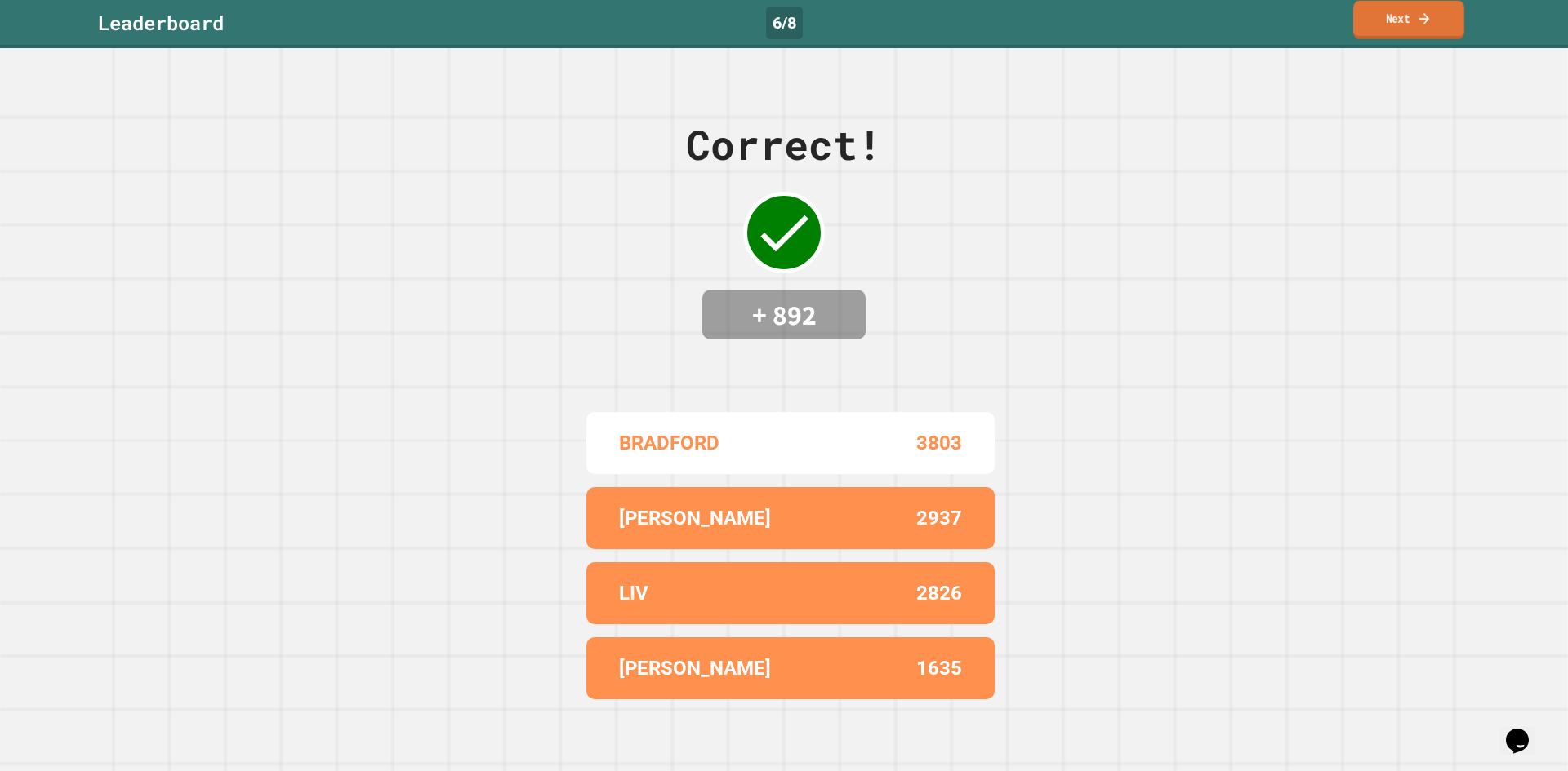
click at [1401, 26] on link "Next" at bounding box center [1408, 19] width 111 height 38
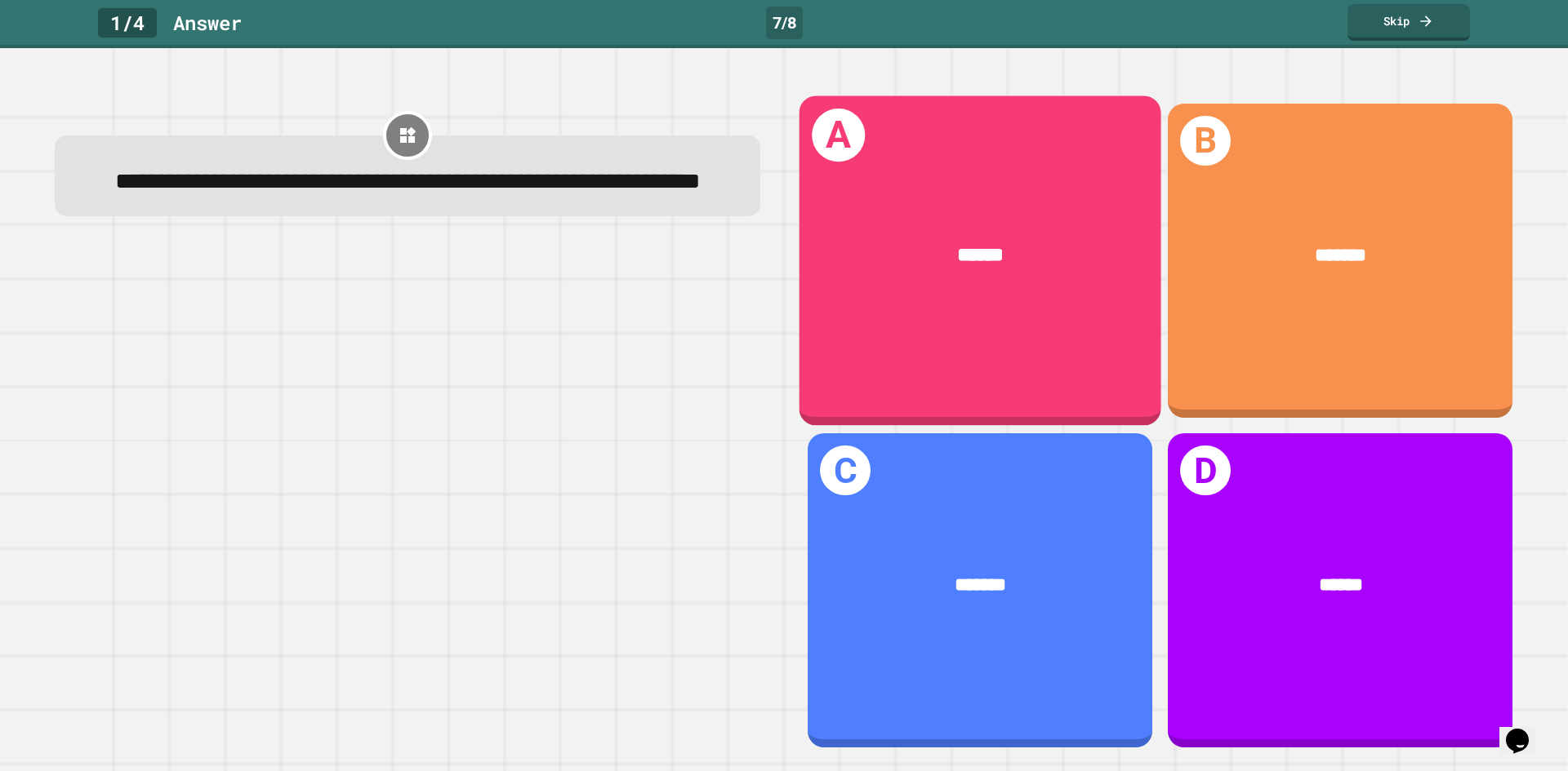
click at [1046, 259] on div "******" at bounding box center [980, 256] width 282 height 30
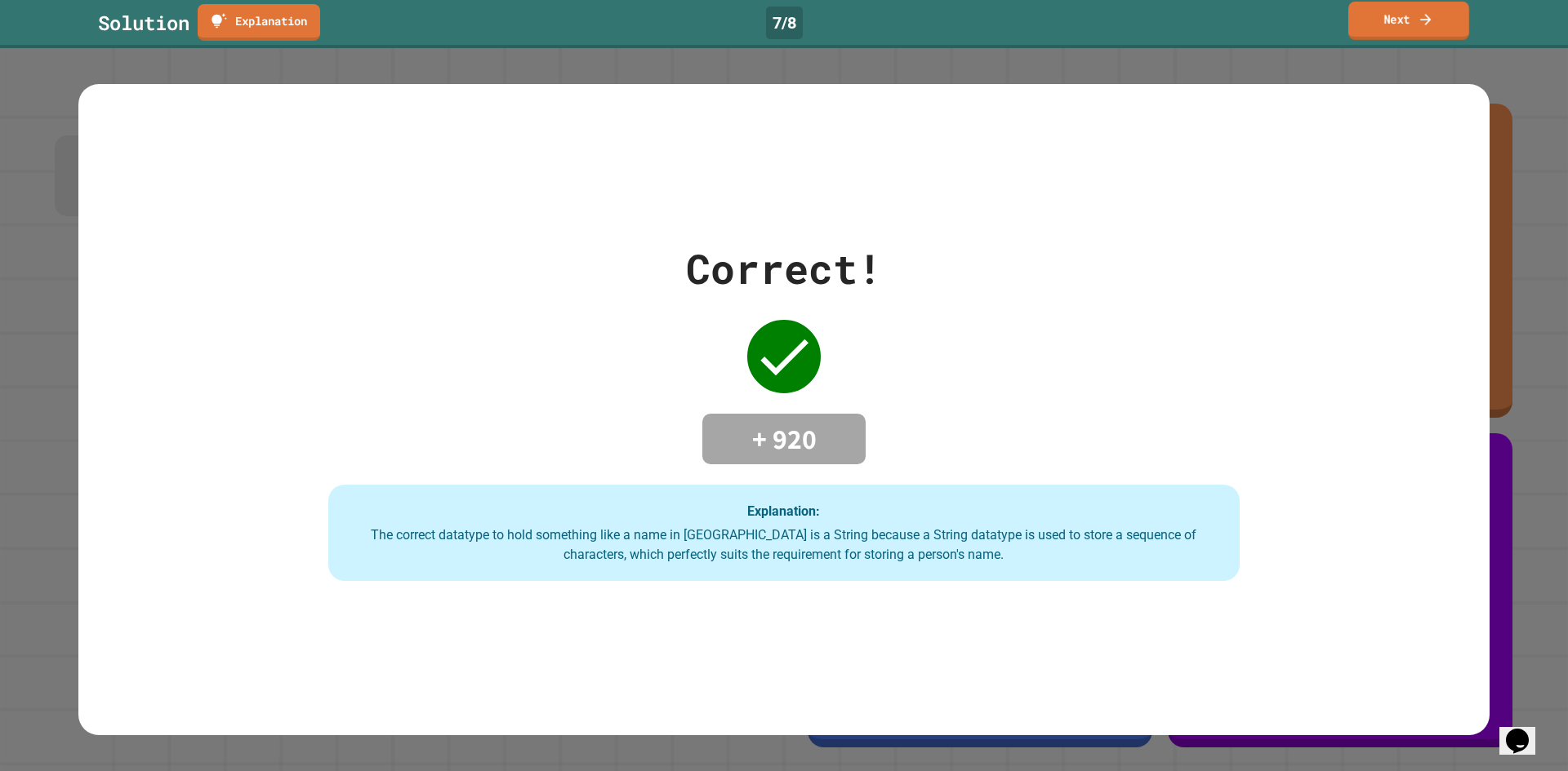
click at [1417, 18] on icon at bounding box center [1425, 19] width 16 height 17
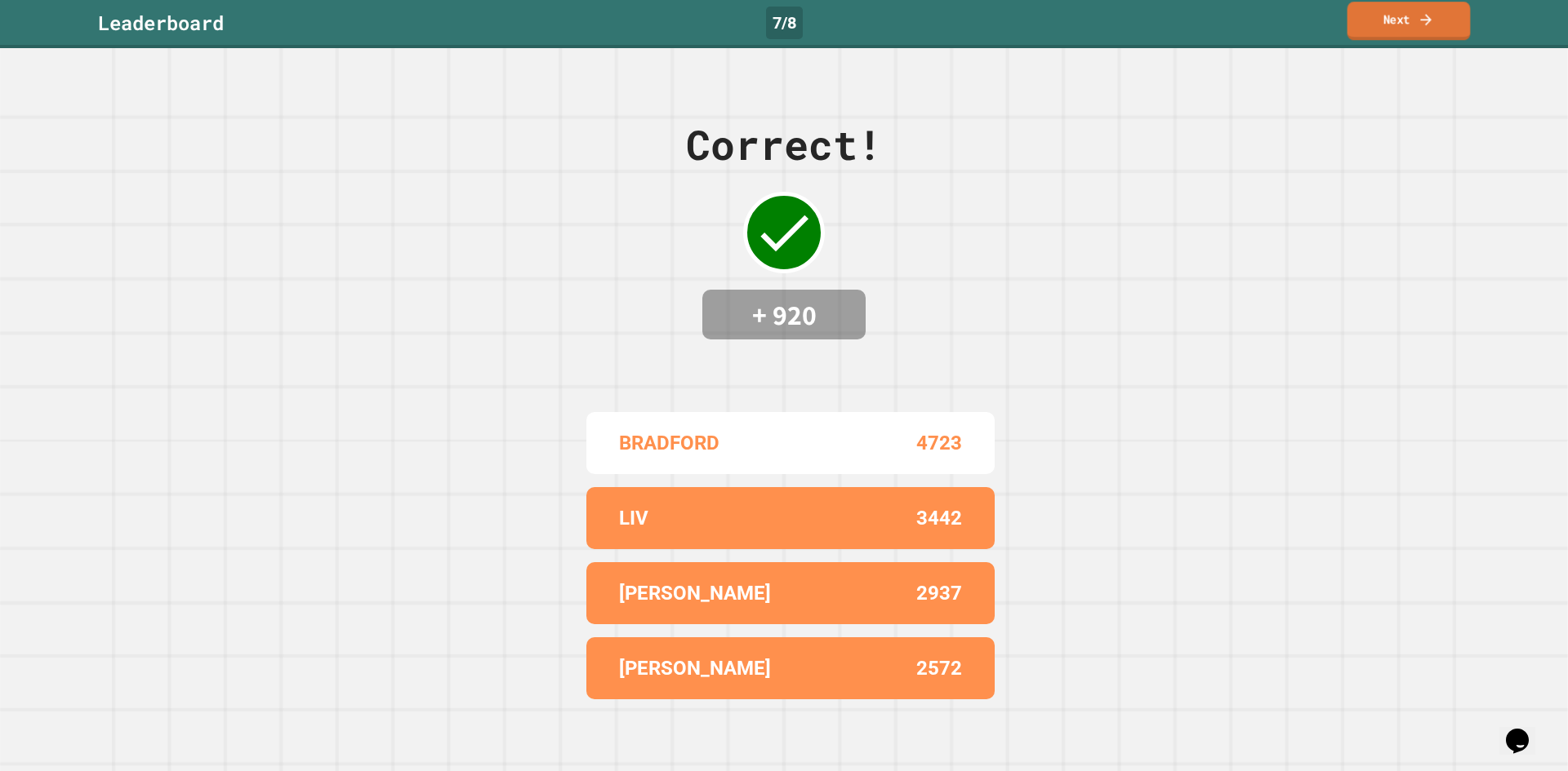
click at [1416, 9] on link "Next" at bounding box center [1409, 20] width 124 height 38
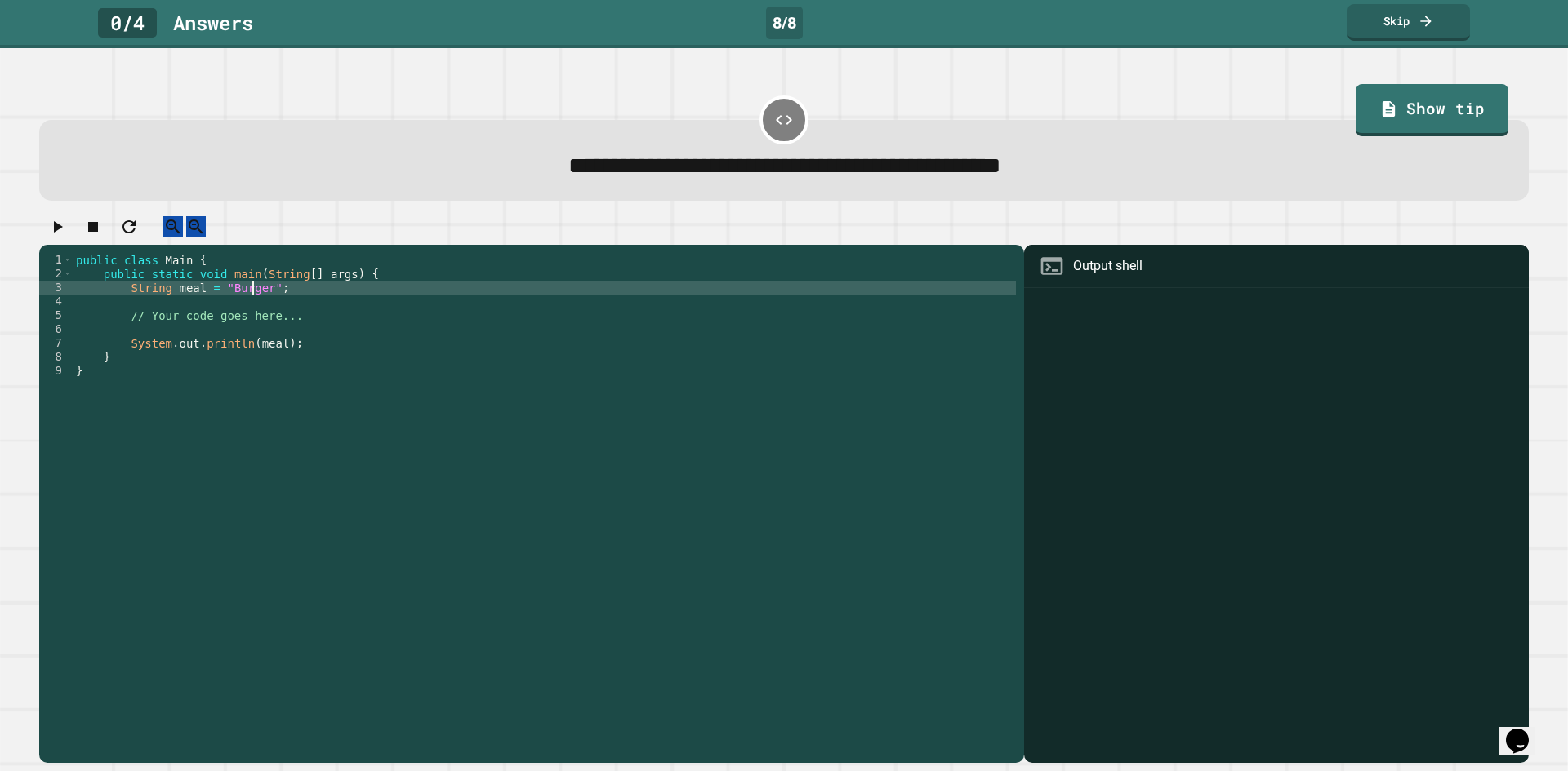
click at [255, 309] on div "public class Main { public static void main ( String [ ] args ) { String meal =…" at bounding box center [544, 488] width 943 height 471
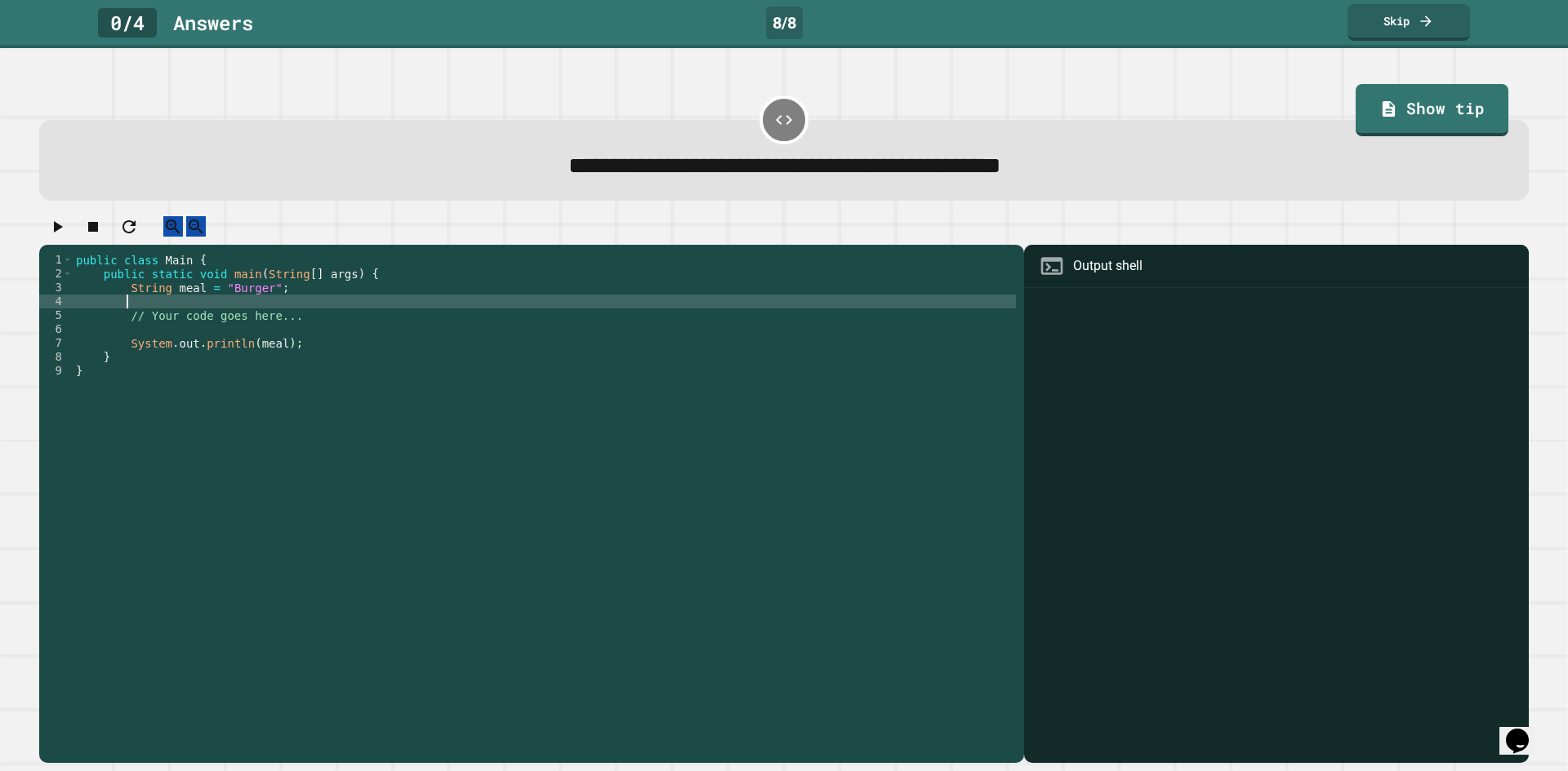
click at [259, 311] on div "public class Main { public static void main ( String [ ] args ) { String meal =…" at bounding box center [544, 488] width 943 height 471
click at [262, 303] on div "public class Main { public static void main ( String [ ] args ) { String meal =…" at bounding box center [544, 488] width 943 height 471
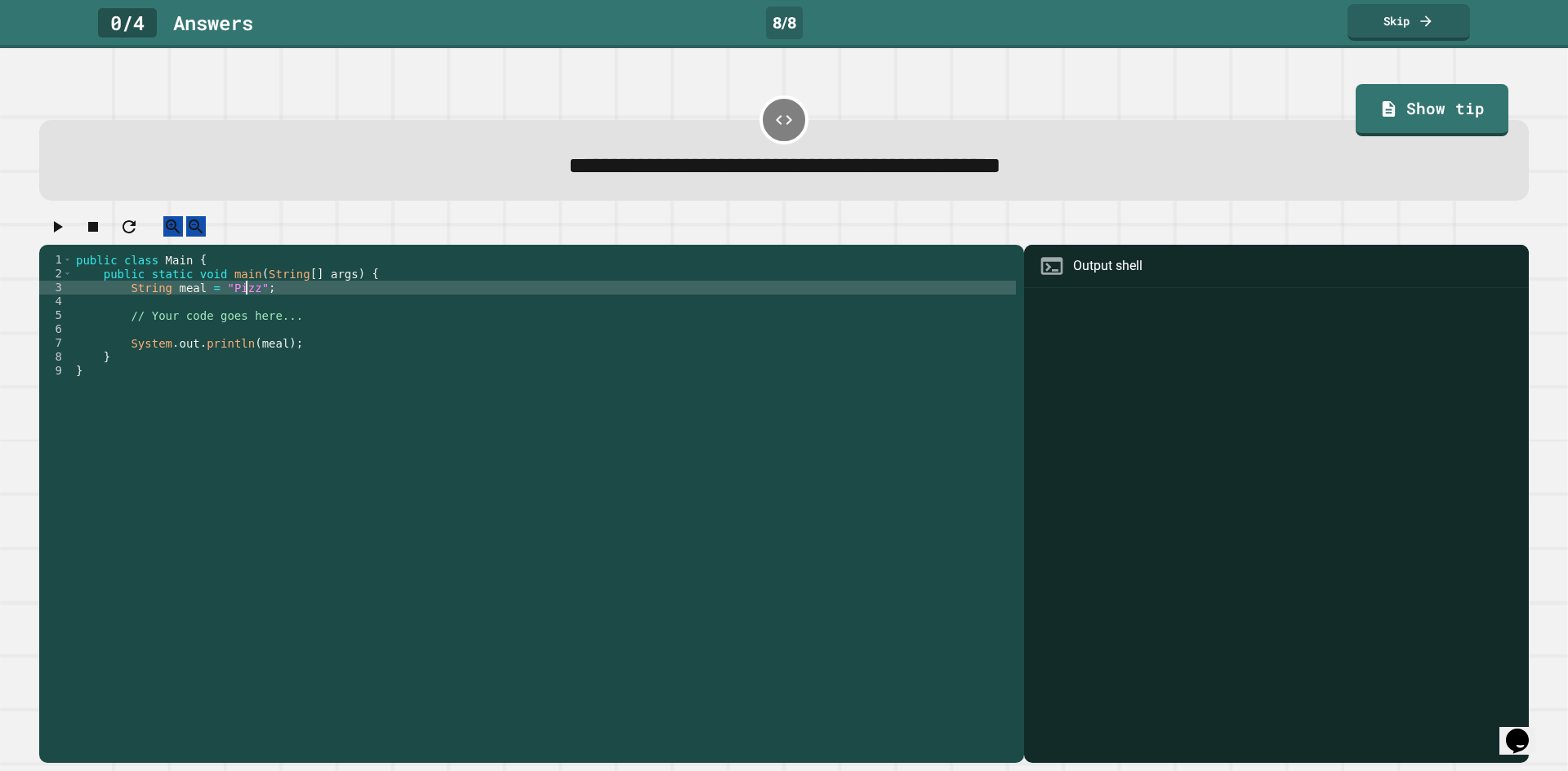
scroll to position [0, 12]
type textarea "**********"
click at [56, 232] on icon "button" at bounding box center [57, 227] width 19 height 19
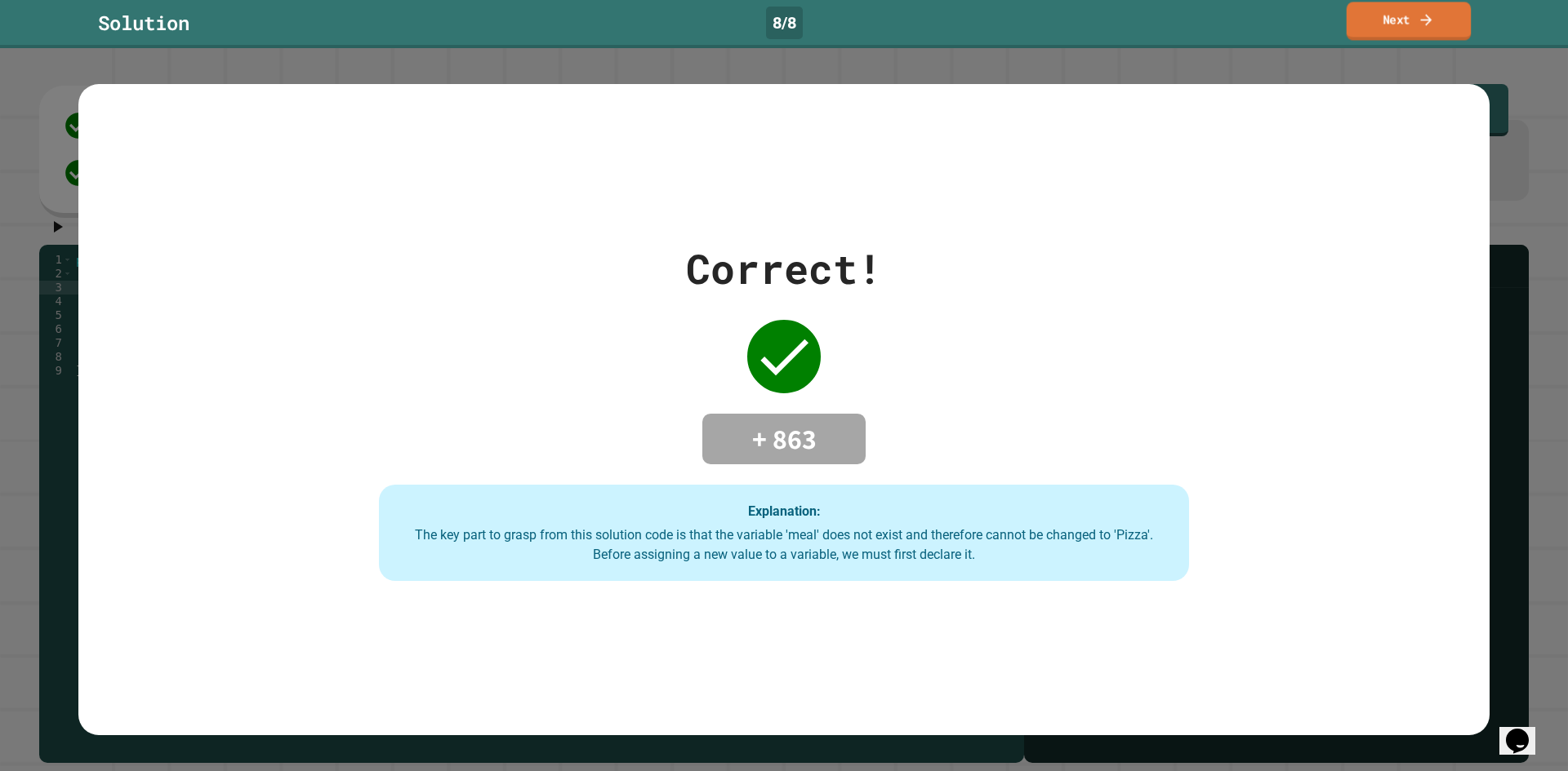
click at [1419, 19] on icon at bounding box center [1425, 19] width 16 height 17
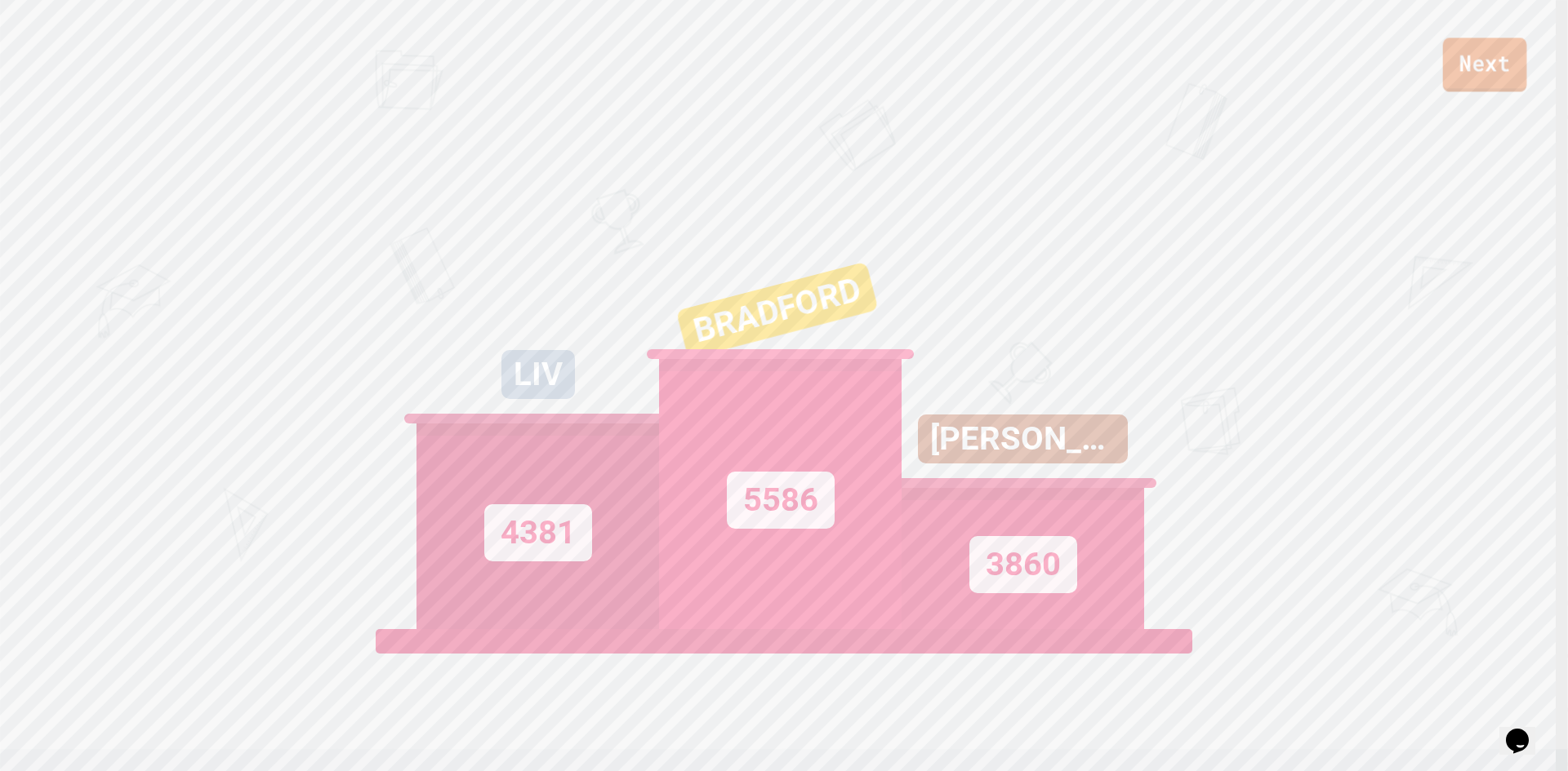
click at [1505, 65] on link "Next" at bounding box center [1484, 64] width 84 height 54
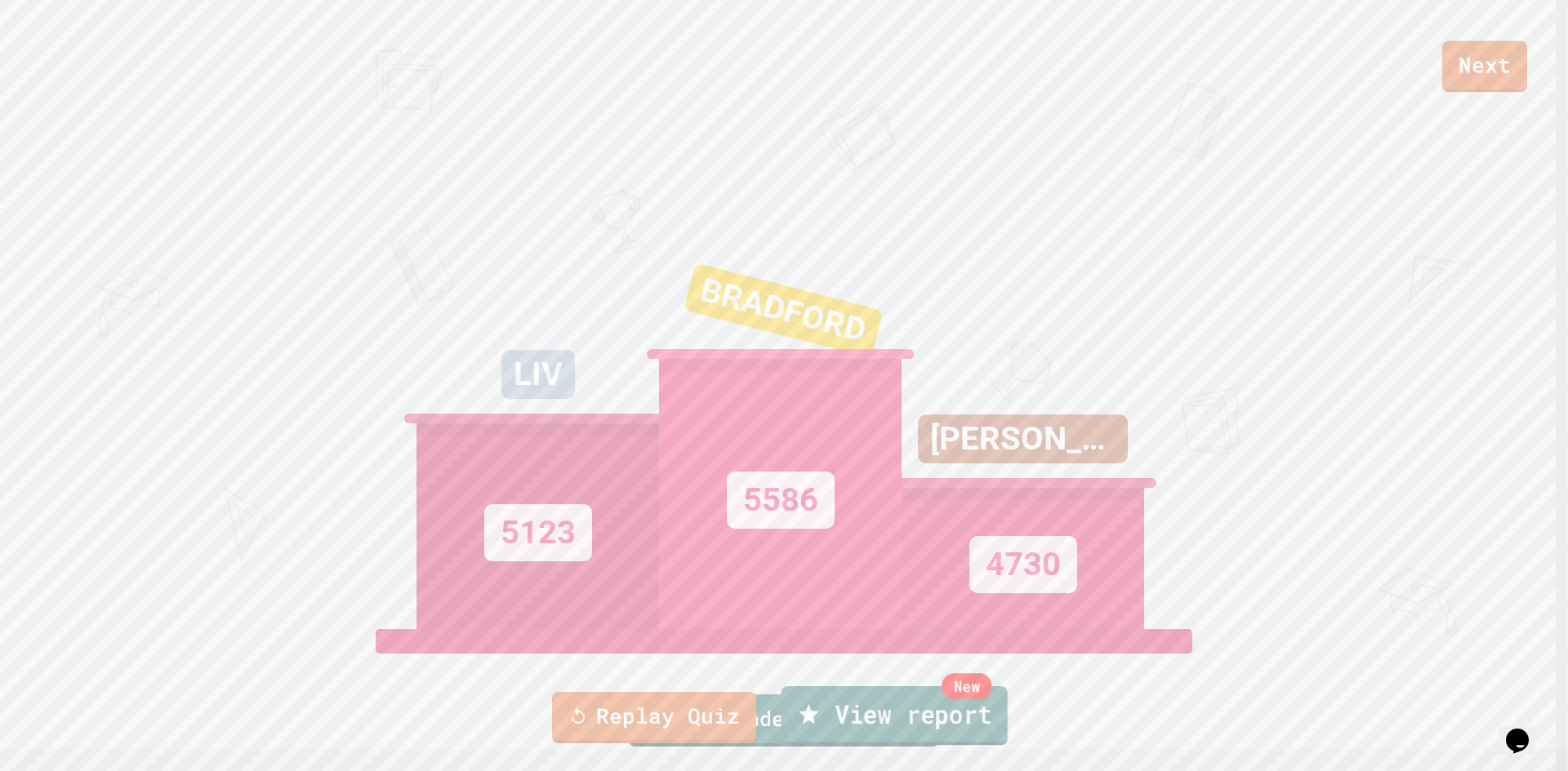
click at [894, 723] on link "New View report" at bounding box center [893, 715] width 226 height 58
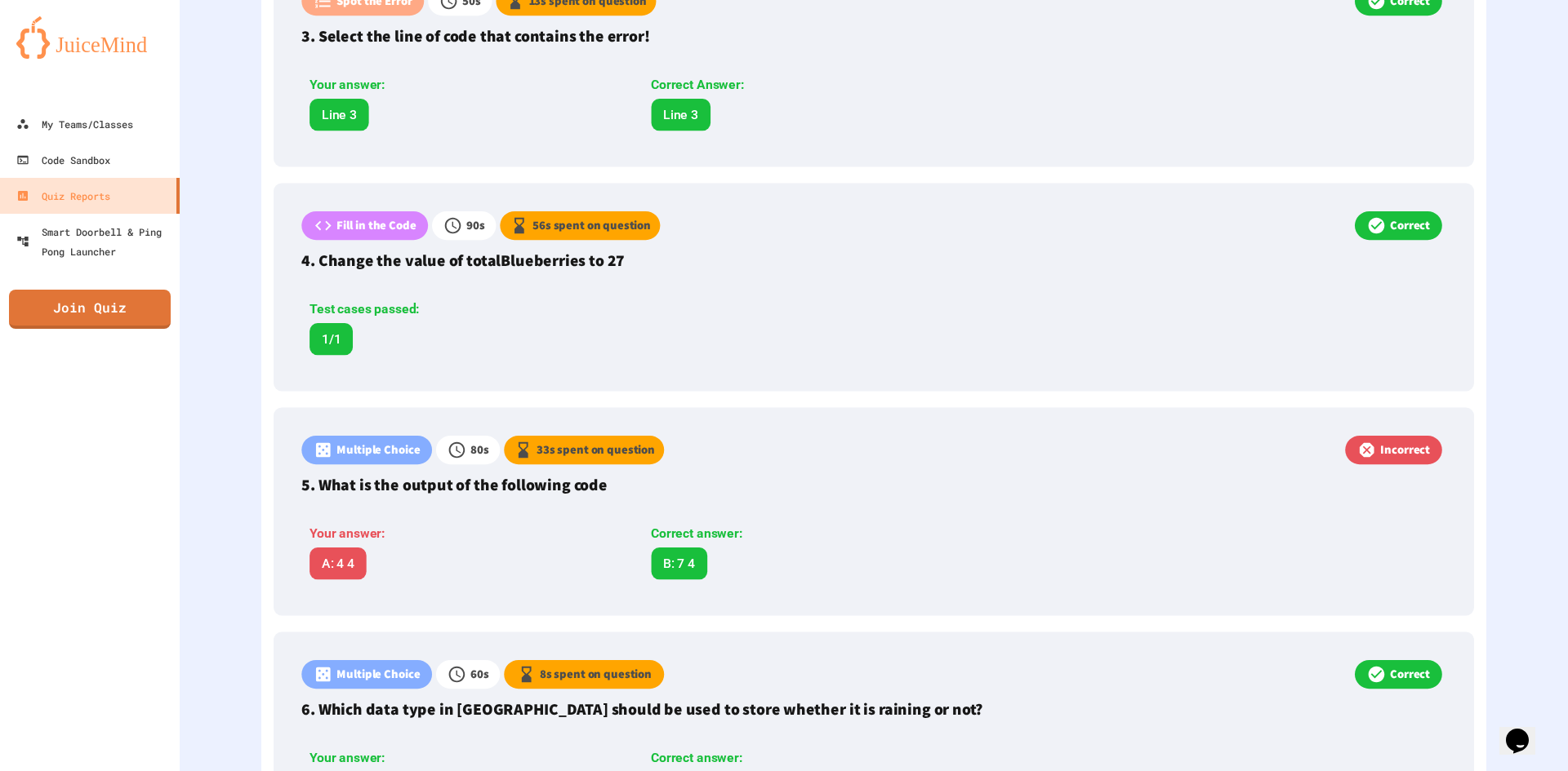
scroll to position [1056, 0]
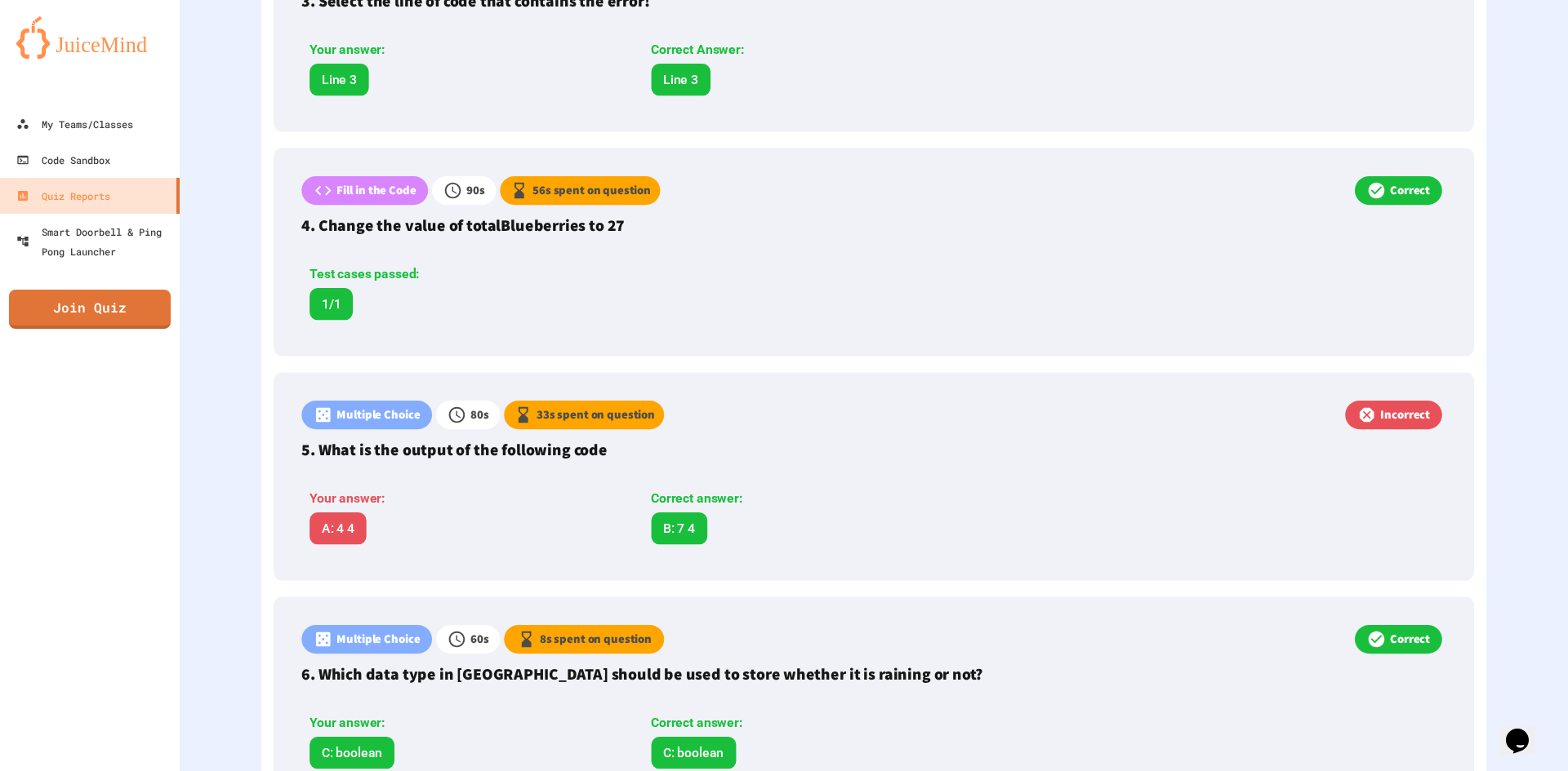
click at [825, 433] on div "Multiple Choice 80 s 33 s spent on question Incorrect 5. What is the output of …" at bounding box center [874, 477] width 1201 height 208
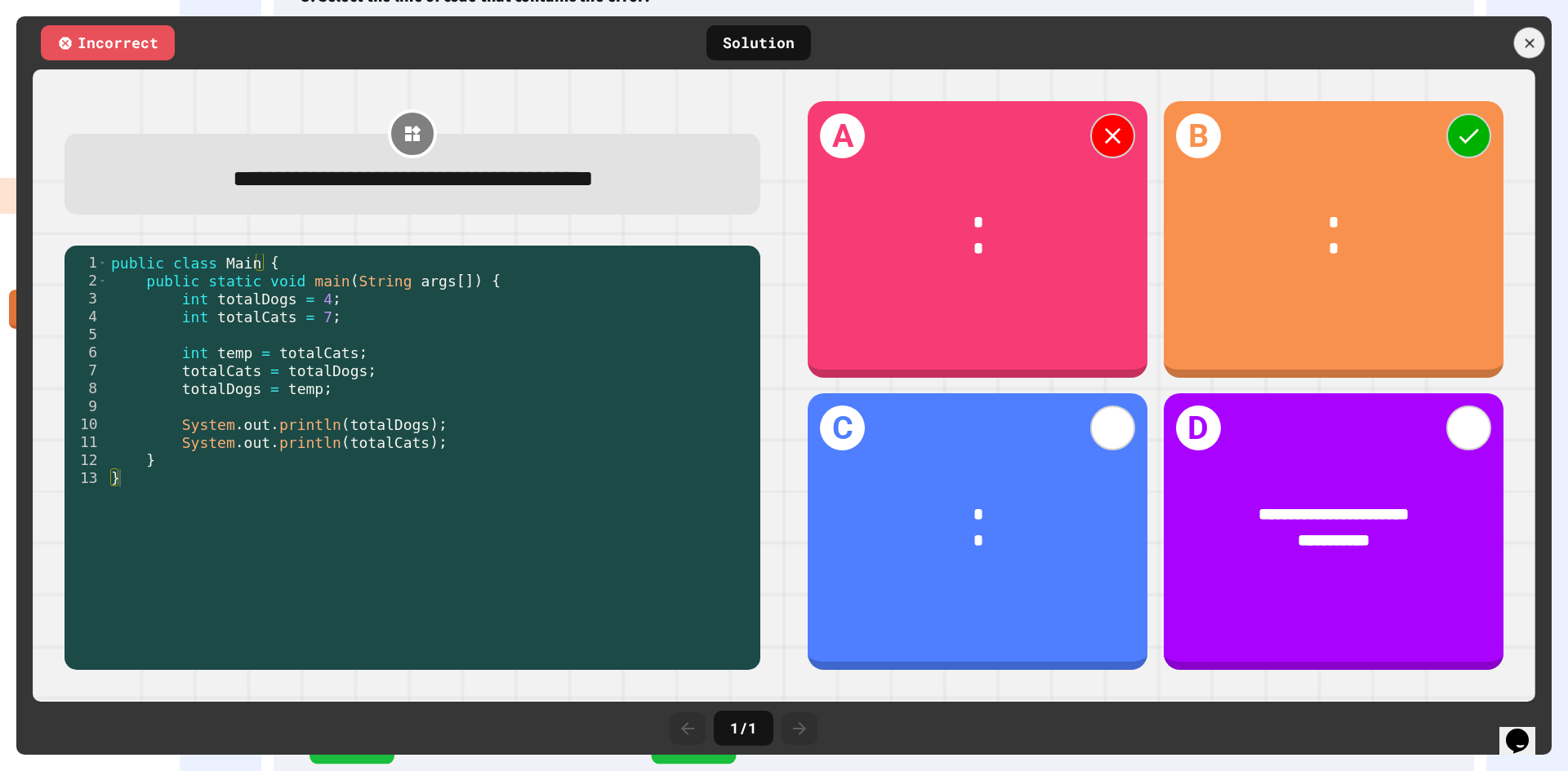
click at [1531, 30] on div at bounding box center [1529, 43] width 31 height 31
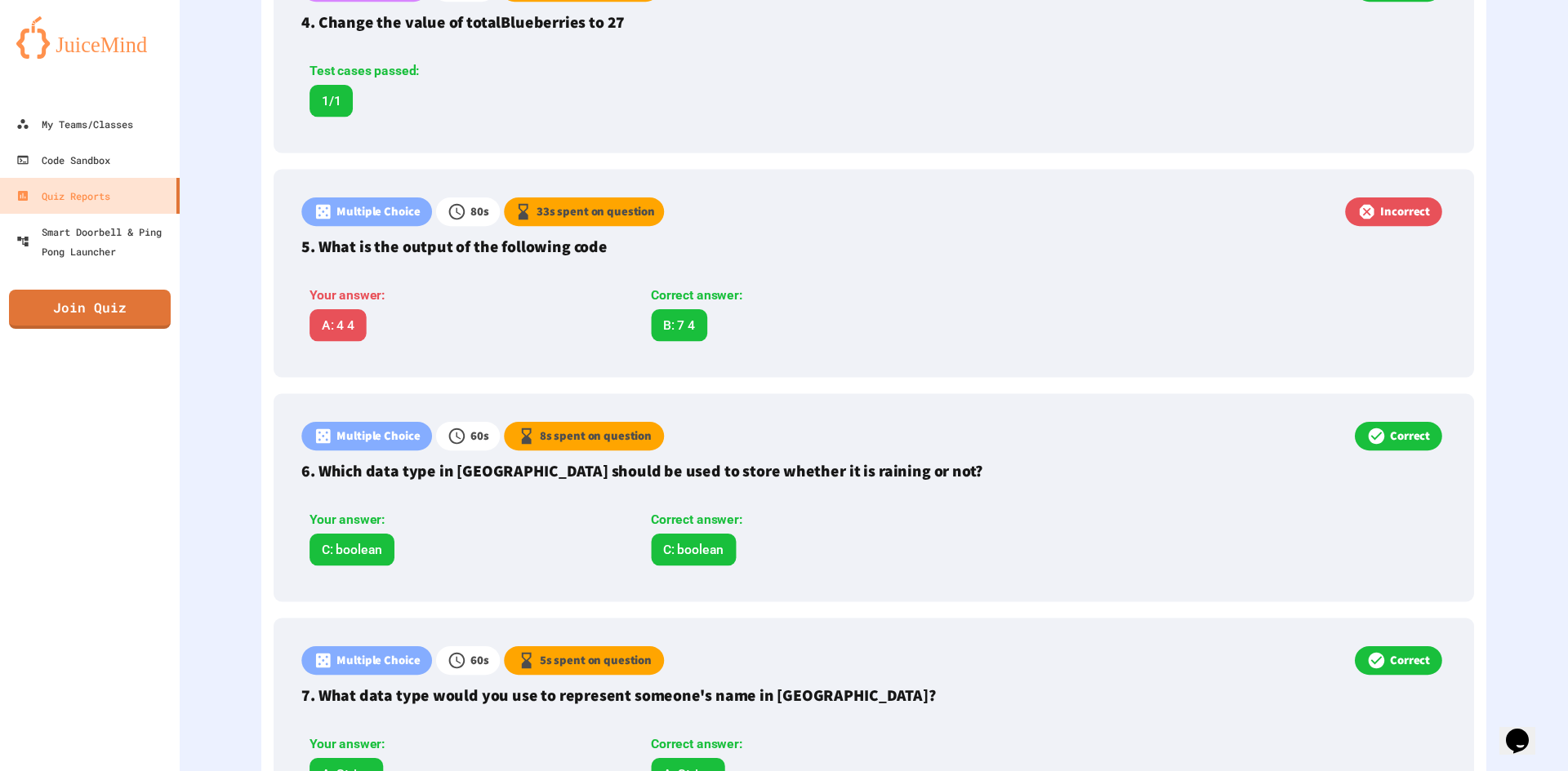
scroll to position [1301, 0]
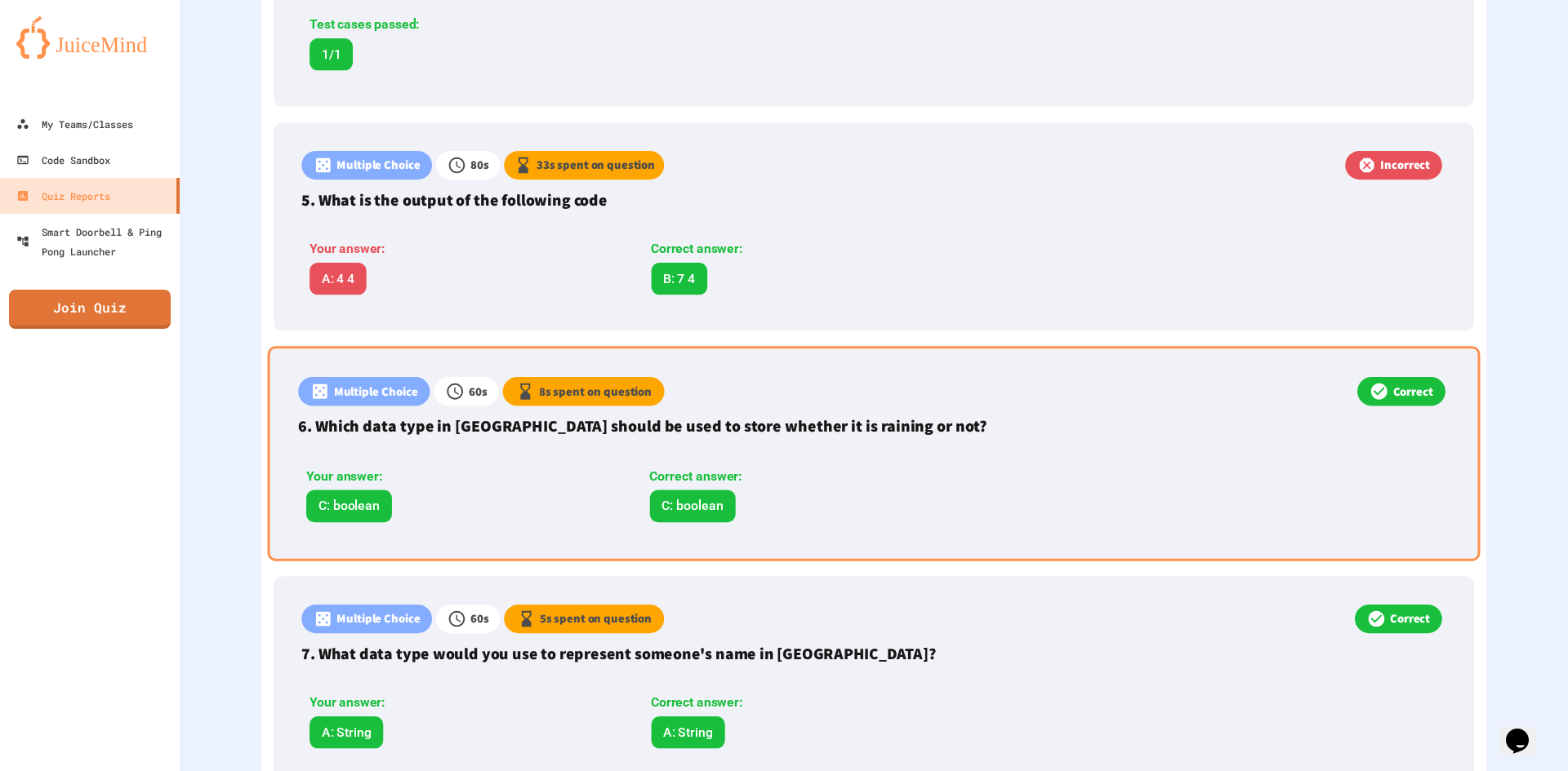
drag, startPoint x: 968, startPoint y: 343, endPoint x: 964, endPoint y: 368, distance: 25.3
